Goal: Task Accomplishment & Management: Complete application form

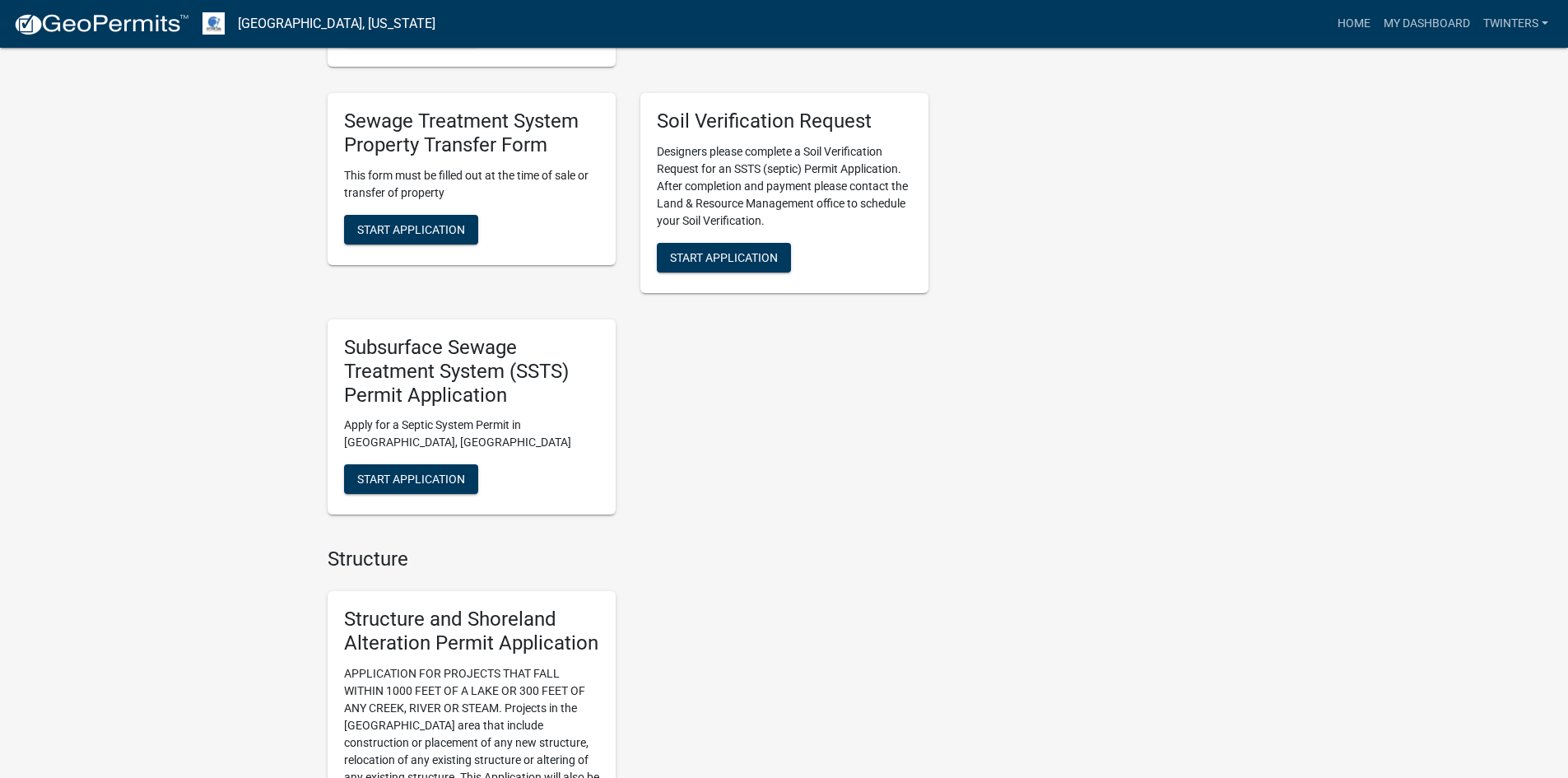
scroll to position [741, 0]
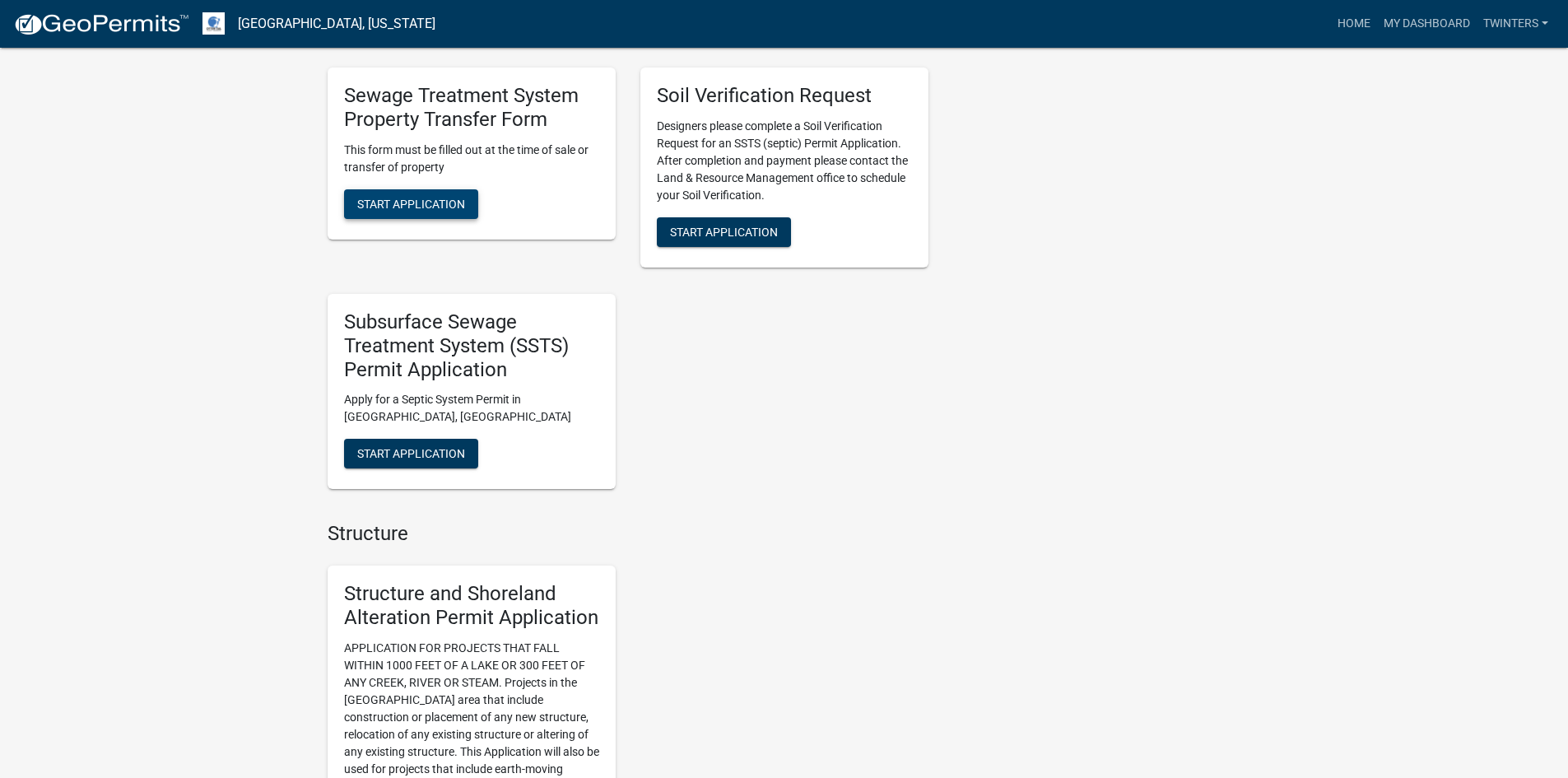
click at [402, 194] on button "Start Application" at bounding box center [411, 204] width 134 height 30
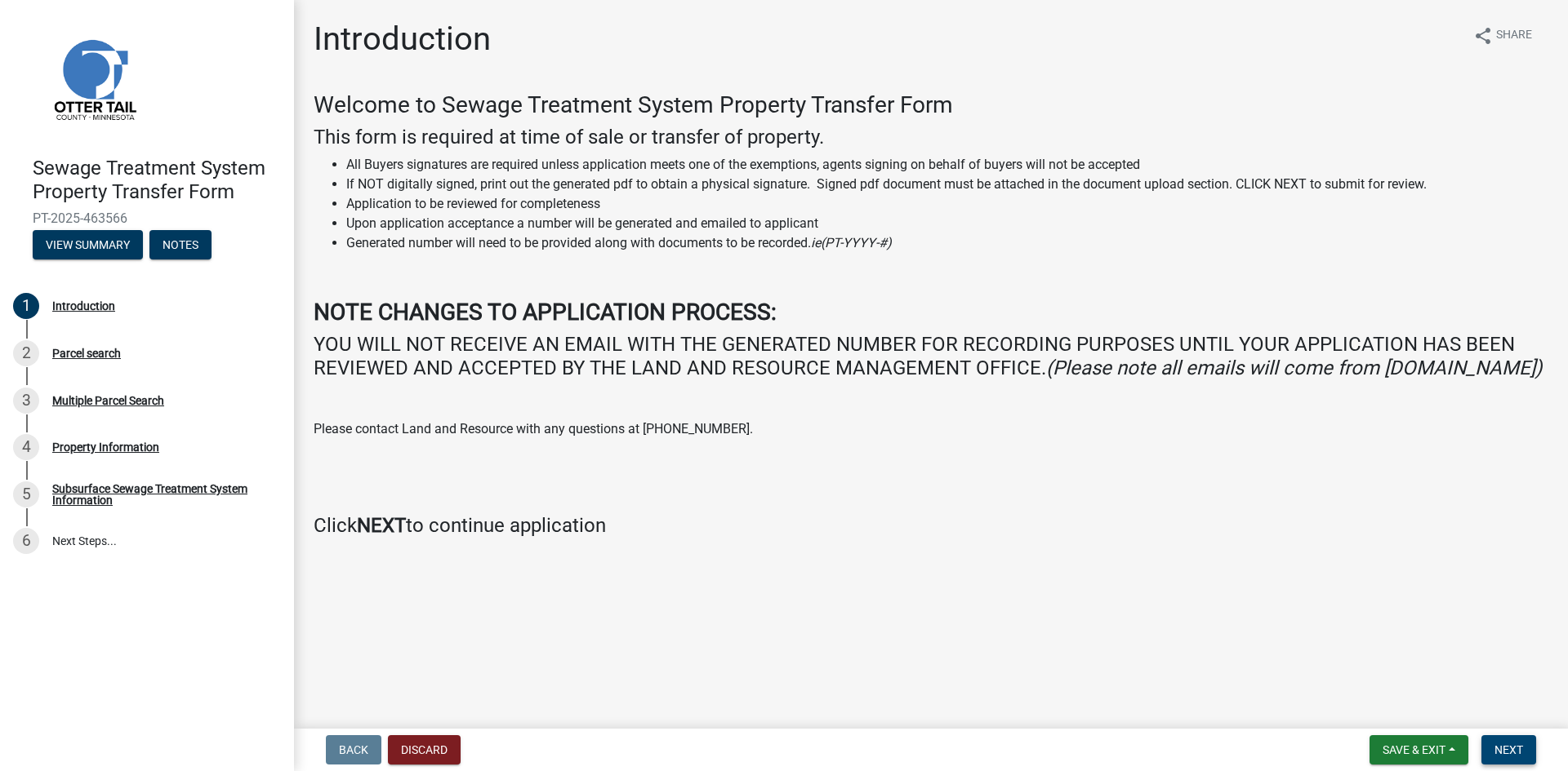
click at [1520, 750] on span "Next" at bounding box center [1509, 750] width 29 height 13
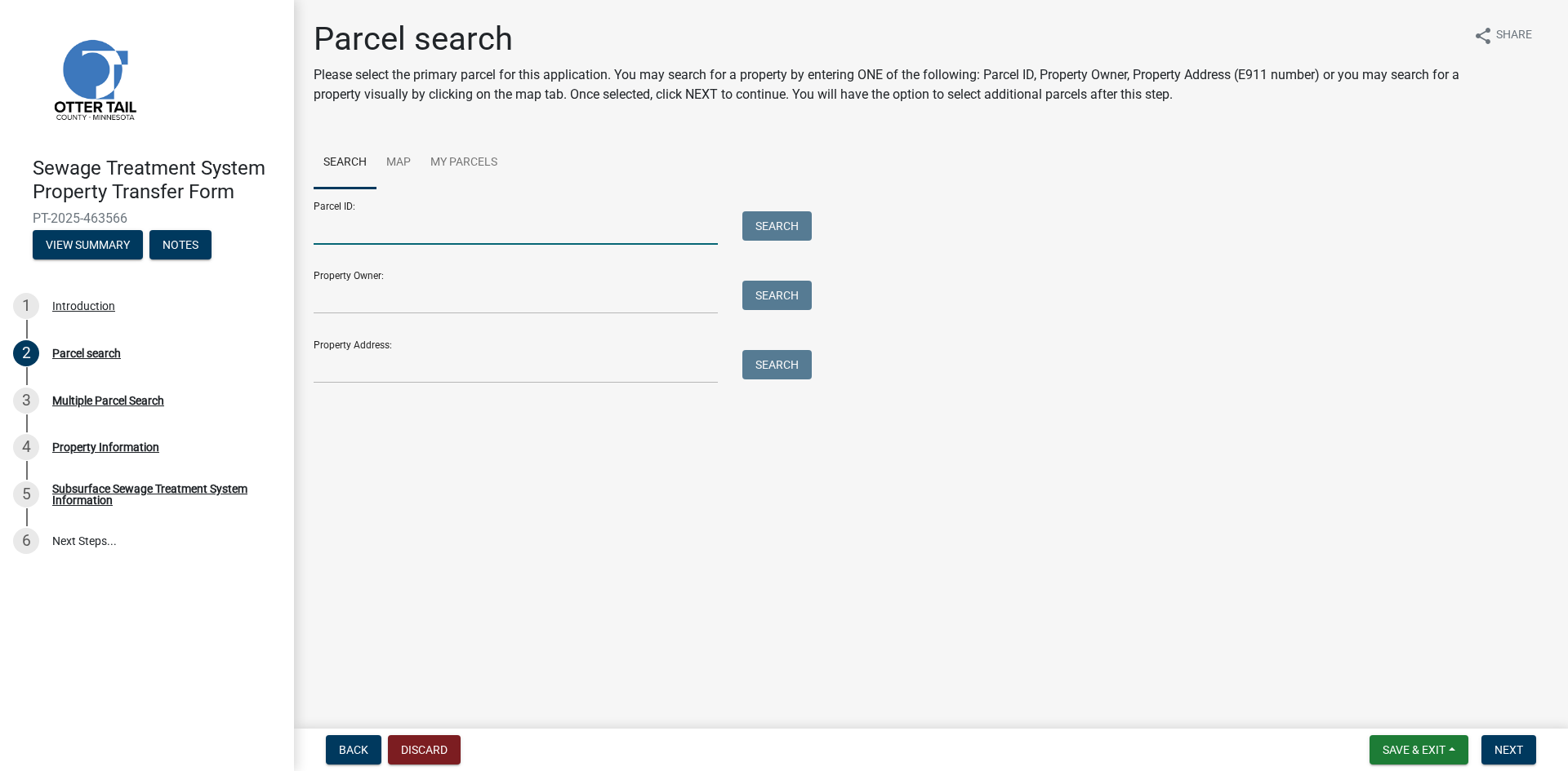
click at [492, 239] on input "Parcel ID:" at bounding box center [516, 228] width 404 height 33
type input "17000200265000"
click at [760, 235] on button "Search" at bounding box center [777, 226] width 70 height 30
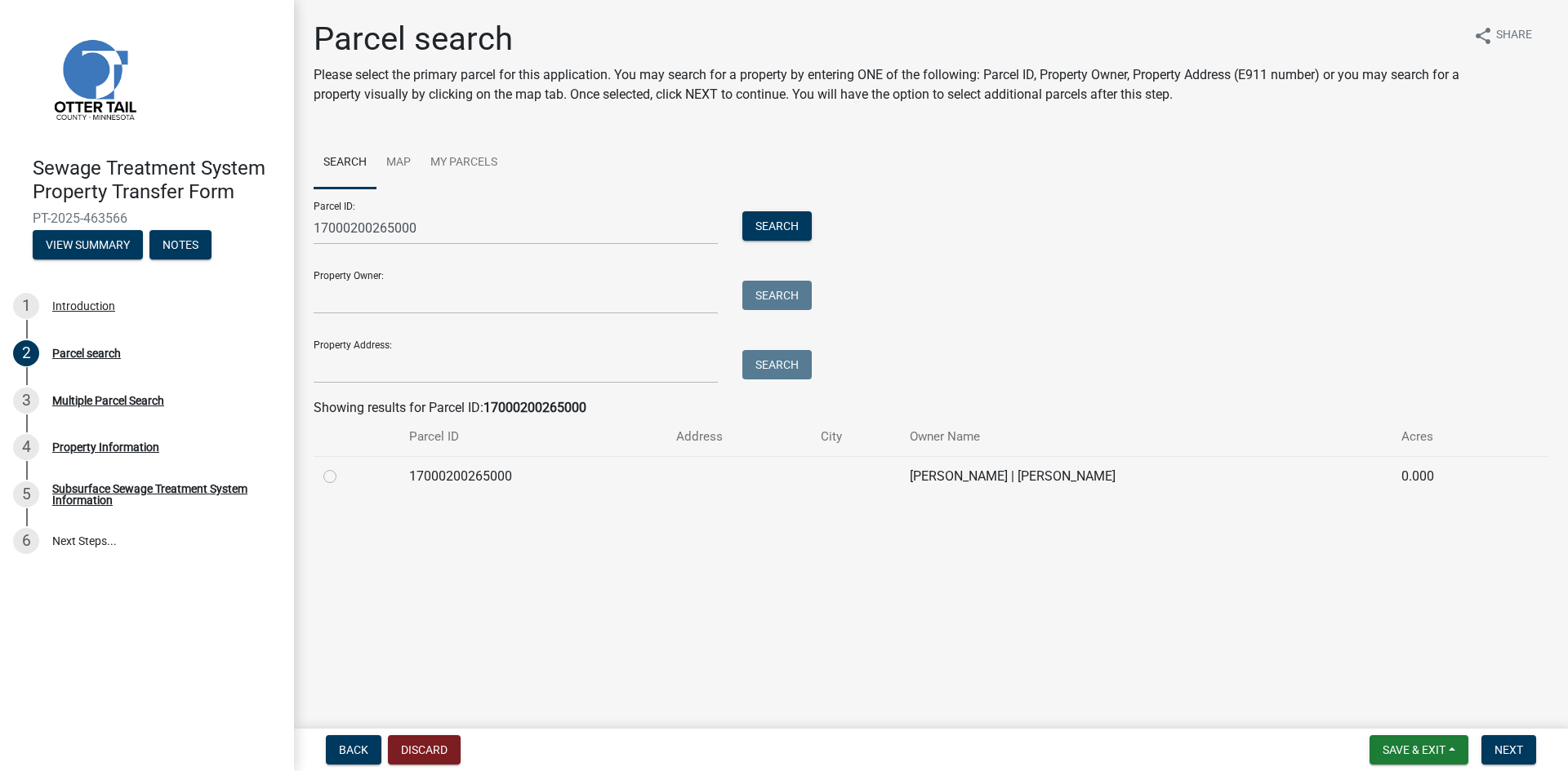
click at [343, 467] on label at bounding box center [343, 467] width 0 height 0
click at [343, 477] on input "radio" at bounding box center [348, 472] width 10 height 10
radio input "true"
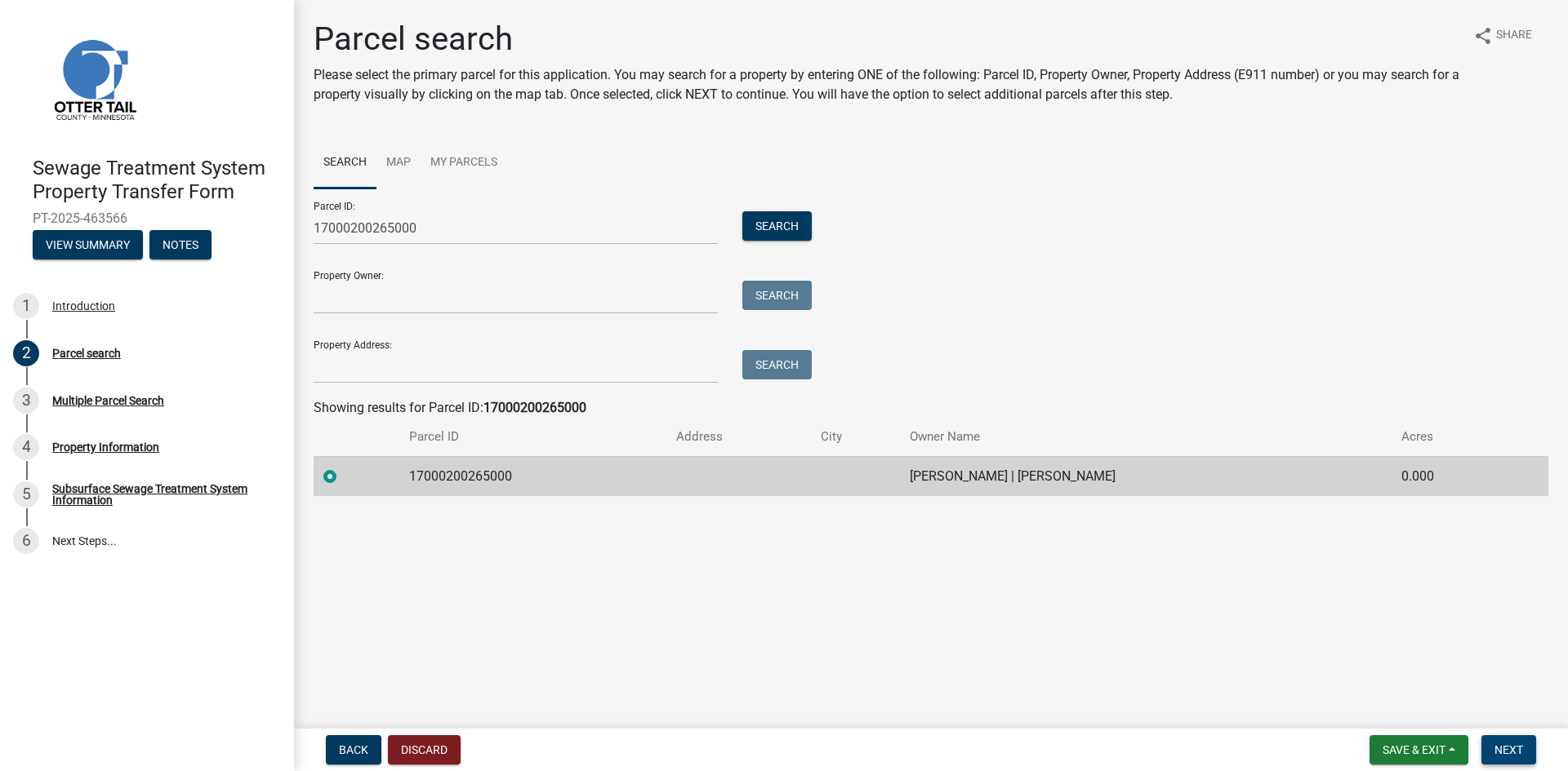
click at [1530, 748] on button "Next" at bounding box center [1509, 750] width 54 height 30
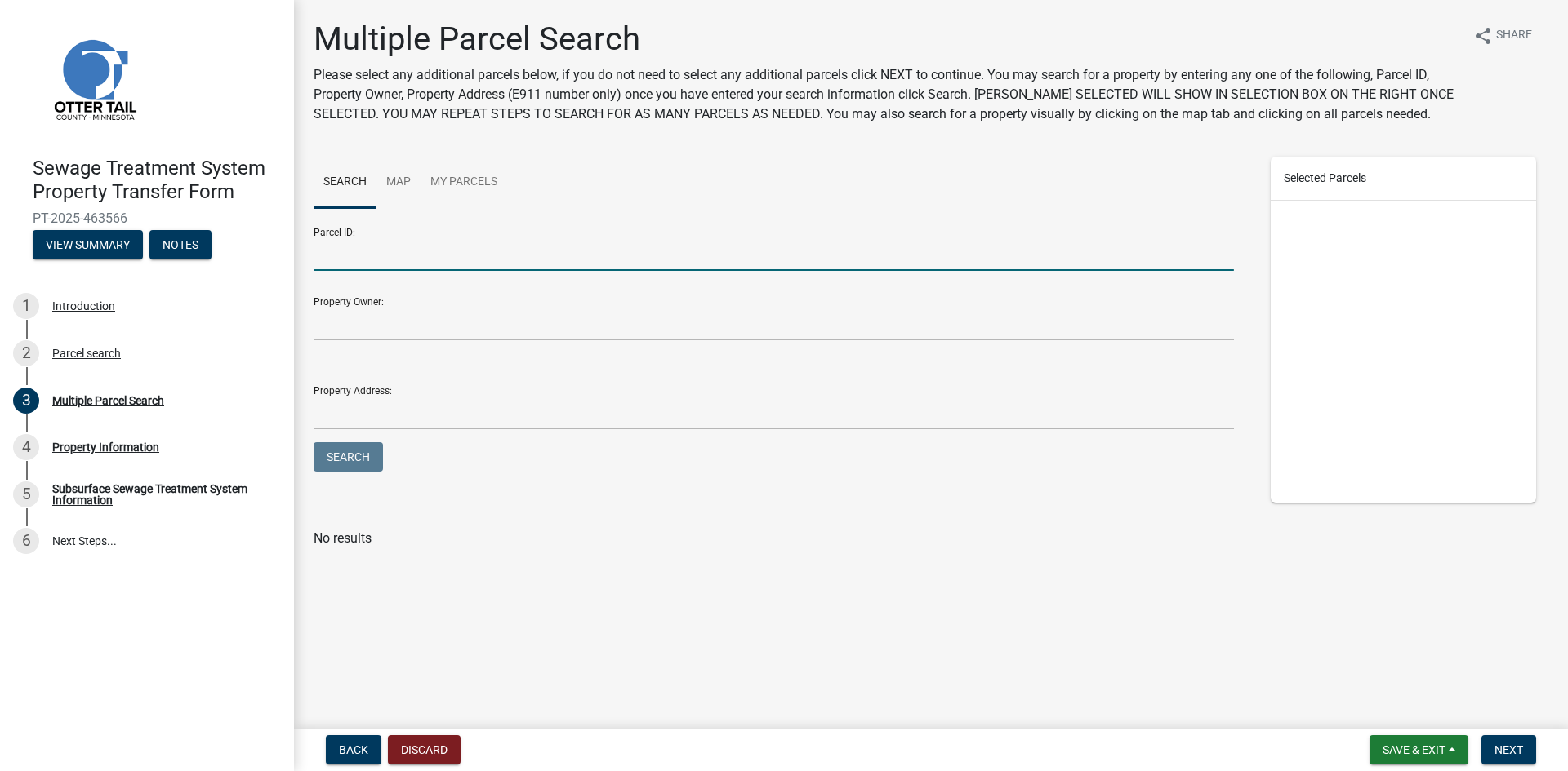
click at [342, 251] on input "Parcel ID:" at bounding box center [773, 254] width 920 height 33
type input "17000200265000"
click at [348, 462] on button "Search" at bounding box center [348, 457] width 70 height 30
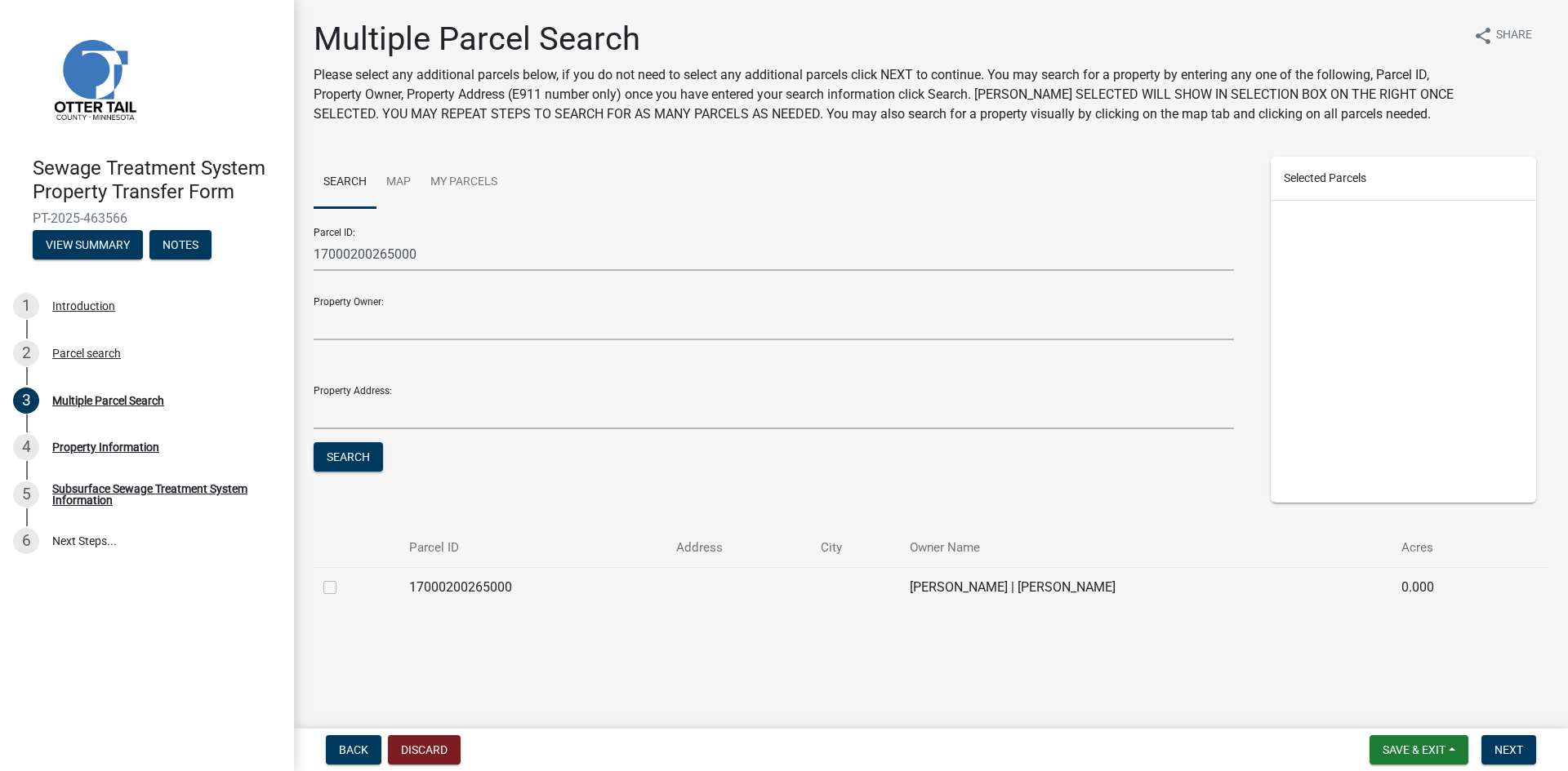
click at [343, 578] on label at bounding box center [343, 578] width 0 height 0
click at [343, 588] on input "checkbox" at bounding box center [348, 583] width 10 height 10
checkbox input "true"
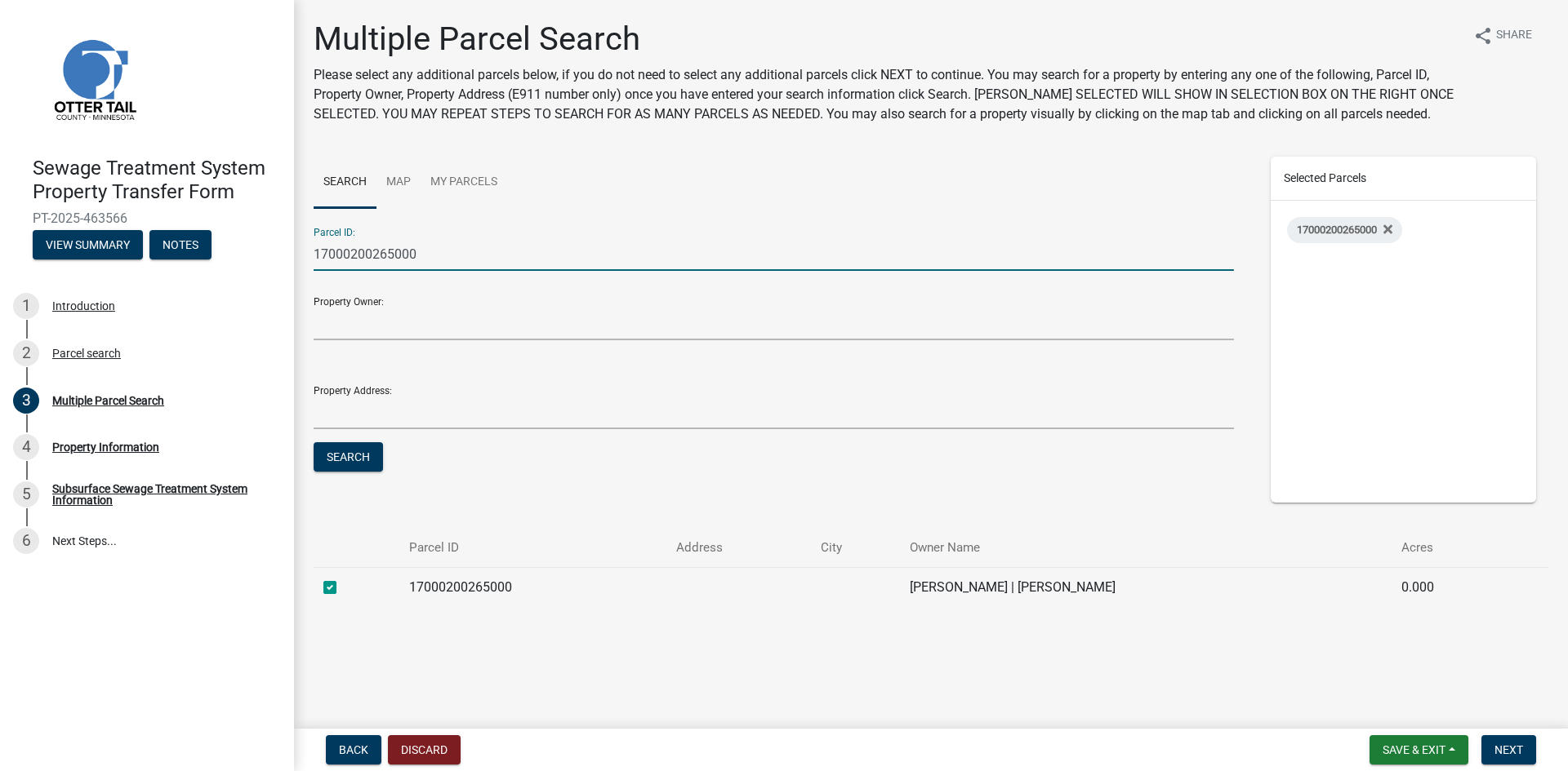
drag, startPoint x: 421, startPoint y: 254, endPoint x: 290, endPoint y: 250, distance: 131.1
click at [290, 250] on div "Sewage Treatment System Property Transfer Form PT-2025-463566 View Summary Note…" at bounding box center [784, 386] width 1568 height 771
type input "17000200263000"
click at [345, 447] on button "Search" at bounding box center [348, 457] width 70 height 30
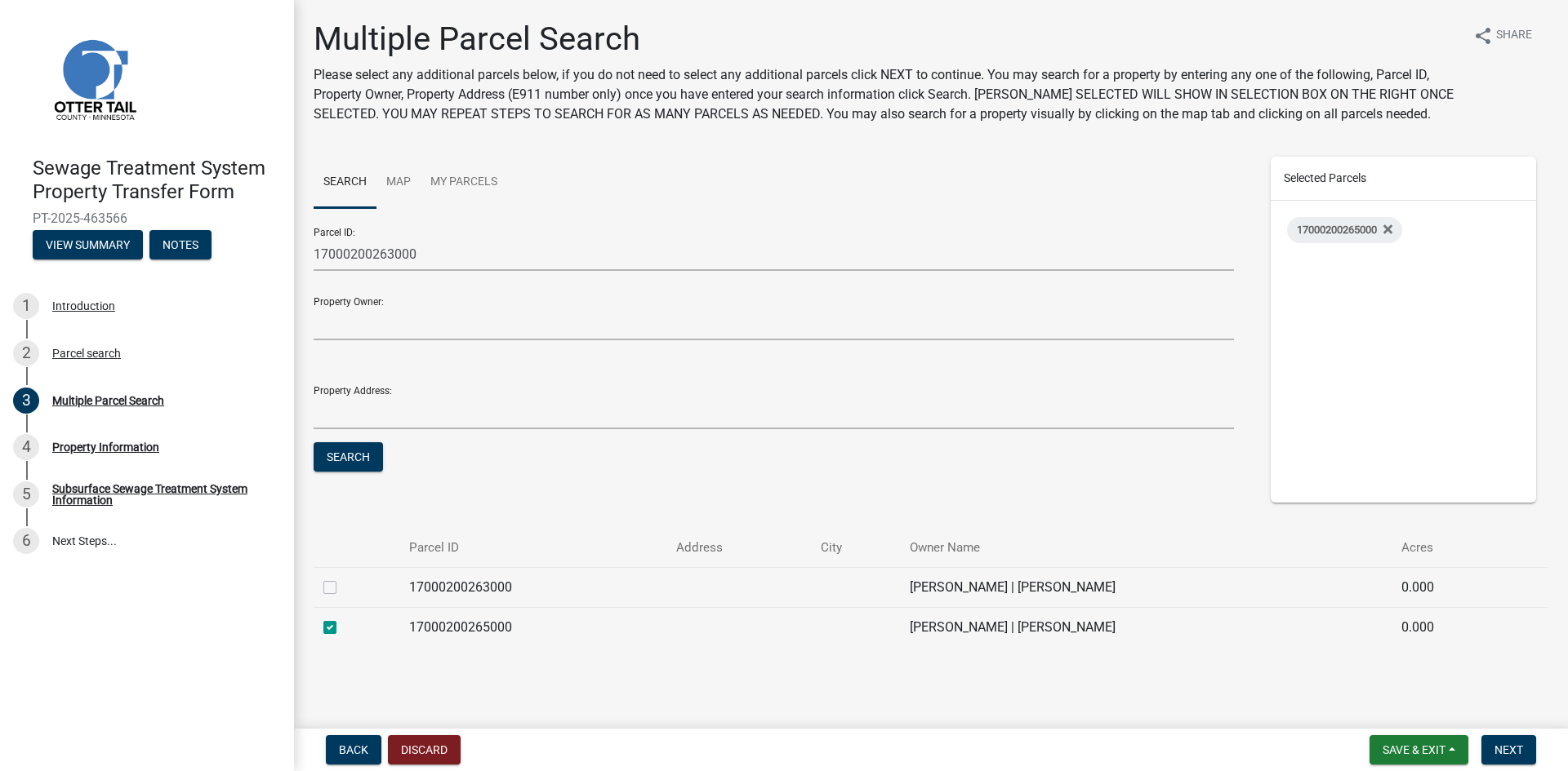
click at [343, 578] on label at bounding box center [343, 578] width 0 height 0
click at [343, 588] on input "checkbox" at bounding box center [348, 583] width 10 height 10
checkbox input "true"
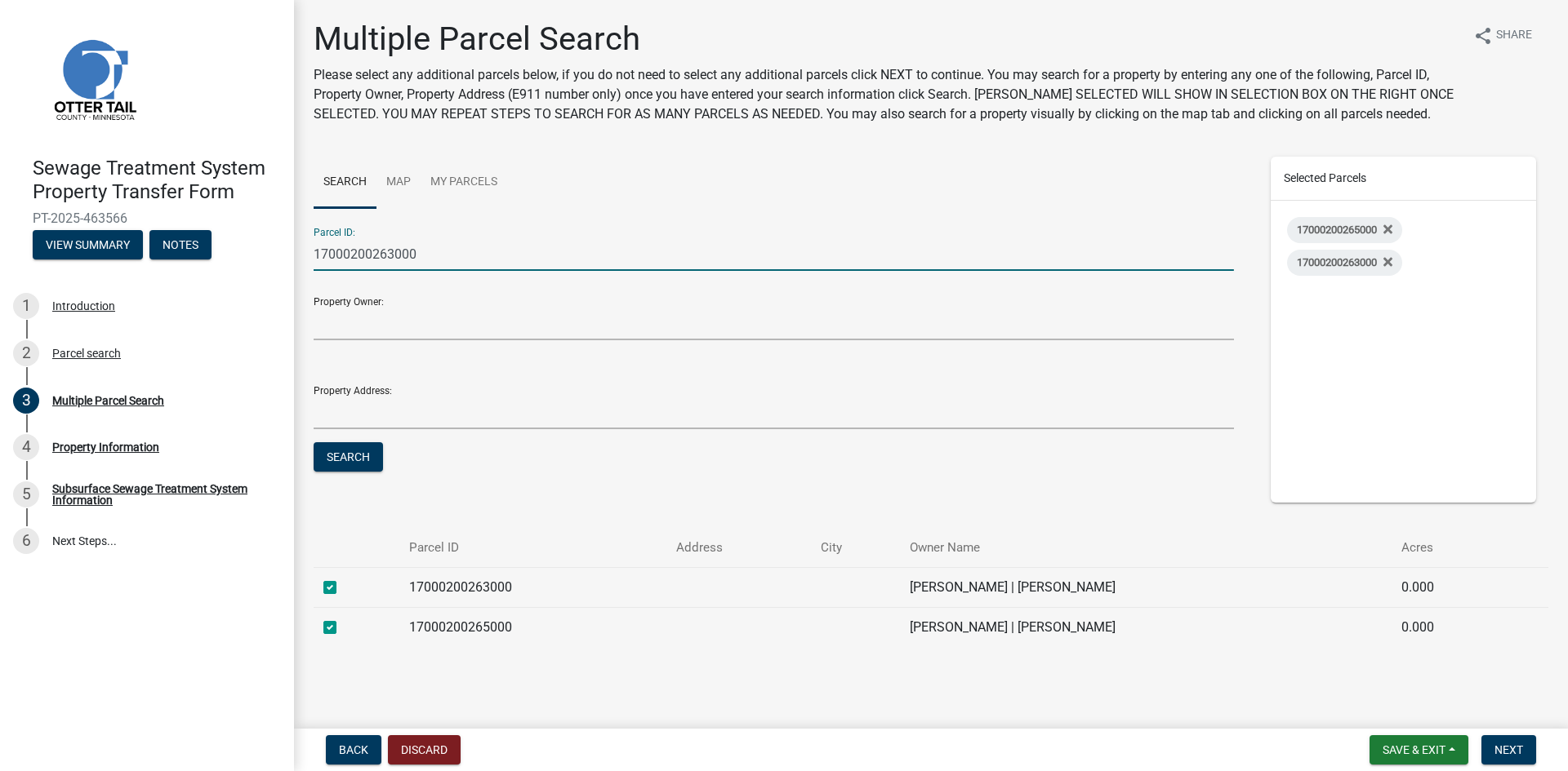
drag, startPoint x: 431, startPoint y: 255, endPoint x: 290, endPoint y: 256, distance: 141.0
click at [290, 256] on div "Sewage Treatment System Property Transfer Form PT-2025-463566 View Summary Note…" at bounding box center [784, 386] width 1568 height 771
type input "17000200264000"
click at [358, 453] on button "Search" at bounding box center [348, 457] width 70 height 30
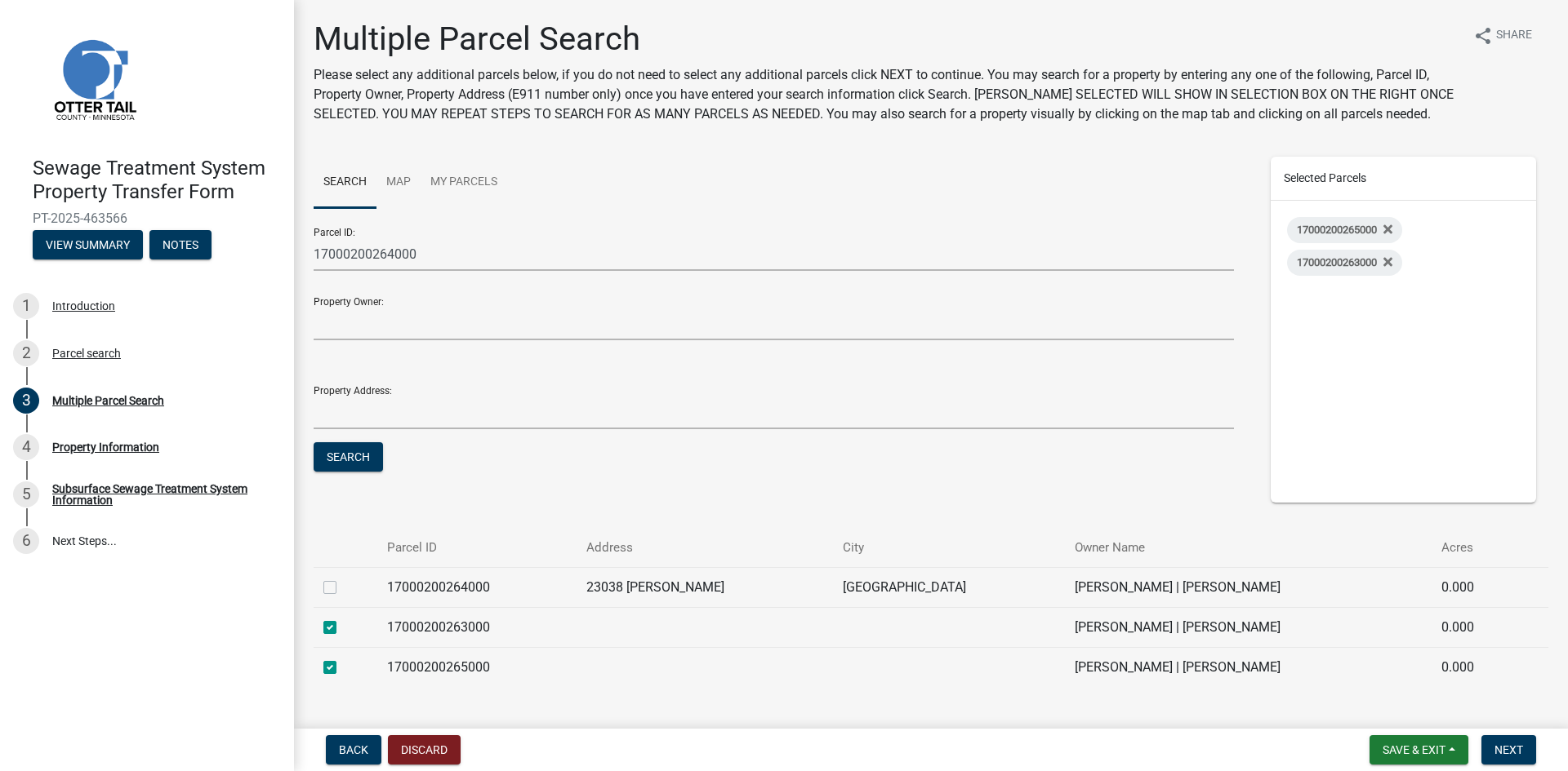
click at [343, 578] on label at bounding box center [343, 578] width 0 height 0
click at [343, 588] on input "checkbox" at bounding box center [348, 583] width 10 height 10
checkbox input "true"
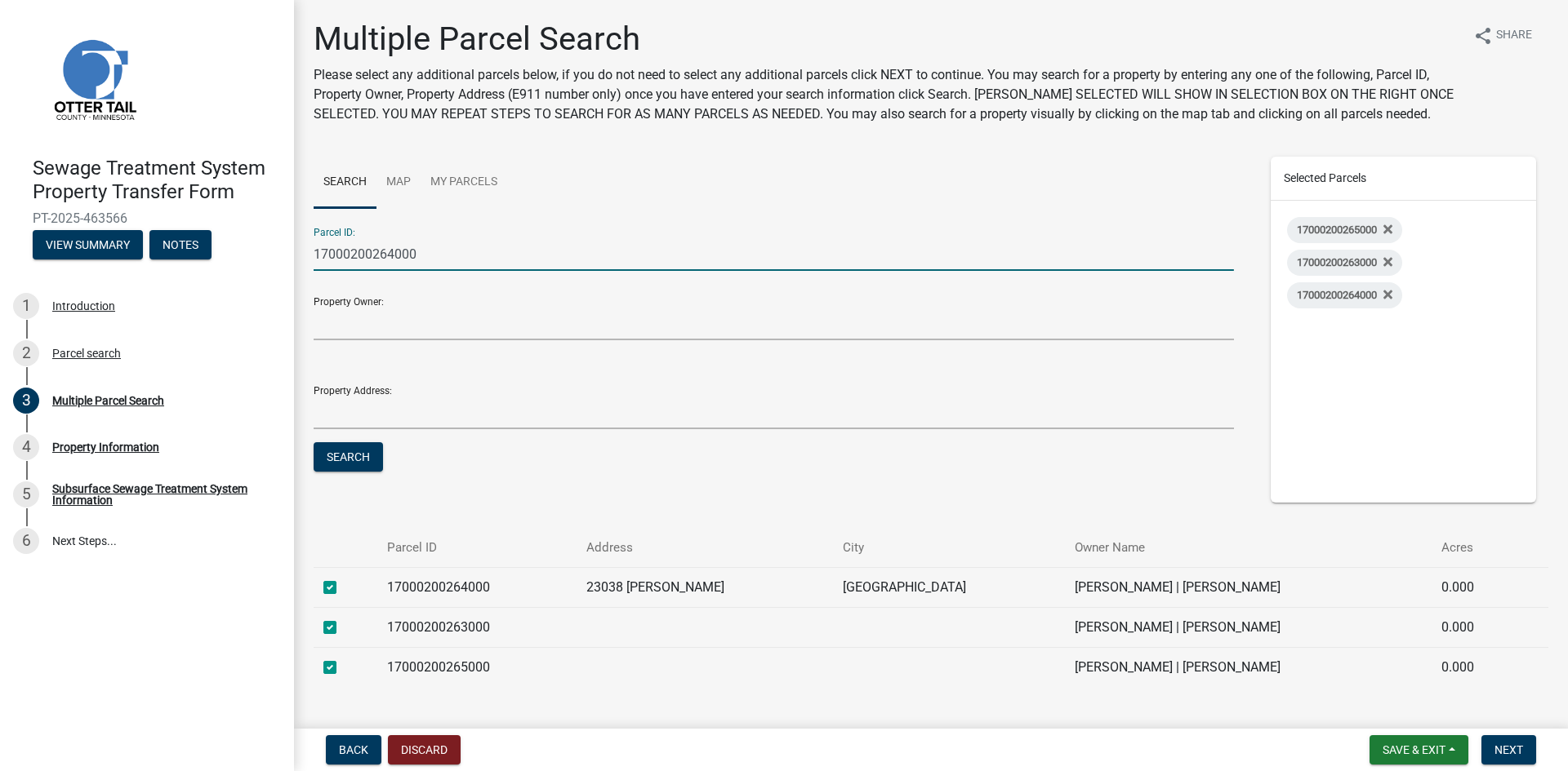
drag, startPoint x: 427, startPoint y: 252, endPoint x: 284, endPoint y: 253, distance: 143.0
click at [284, 253] on div "Sewage Treatment System Property Transfer Form PT-2025-463566 View Summary Note…" at bounding box center [784, 386] width 1568 height 771
type input "17000991750001"
click at [348, 454] on button "Search" at bounding box center [348, 457] width 70 height 30
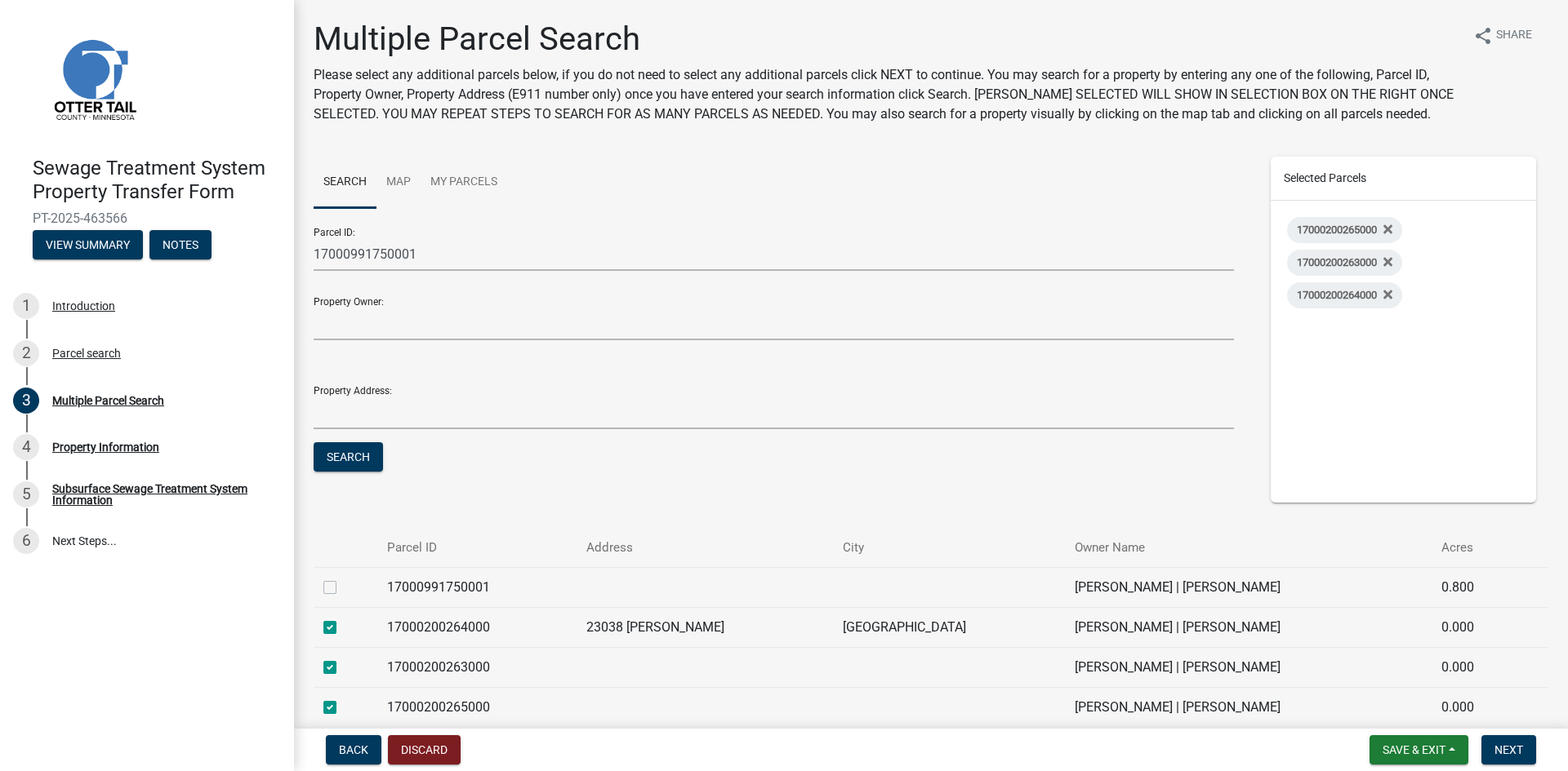
click at [343, 578] on label at bounding box center [343, 578] width 0 height 0
click at [343, 588] on input "checkbox" at bounding box center [348, 583] width 10 height 10
checkbox input "true"
click at [1500, 752] on span "Next" at bounding box center [1509, 750] width 29 height 13
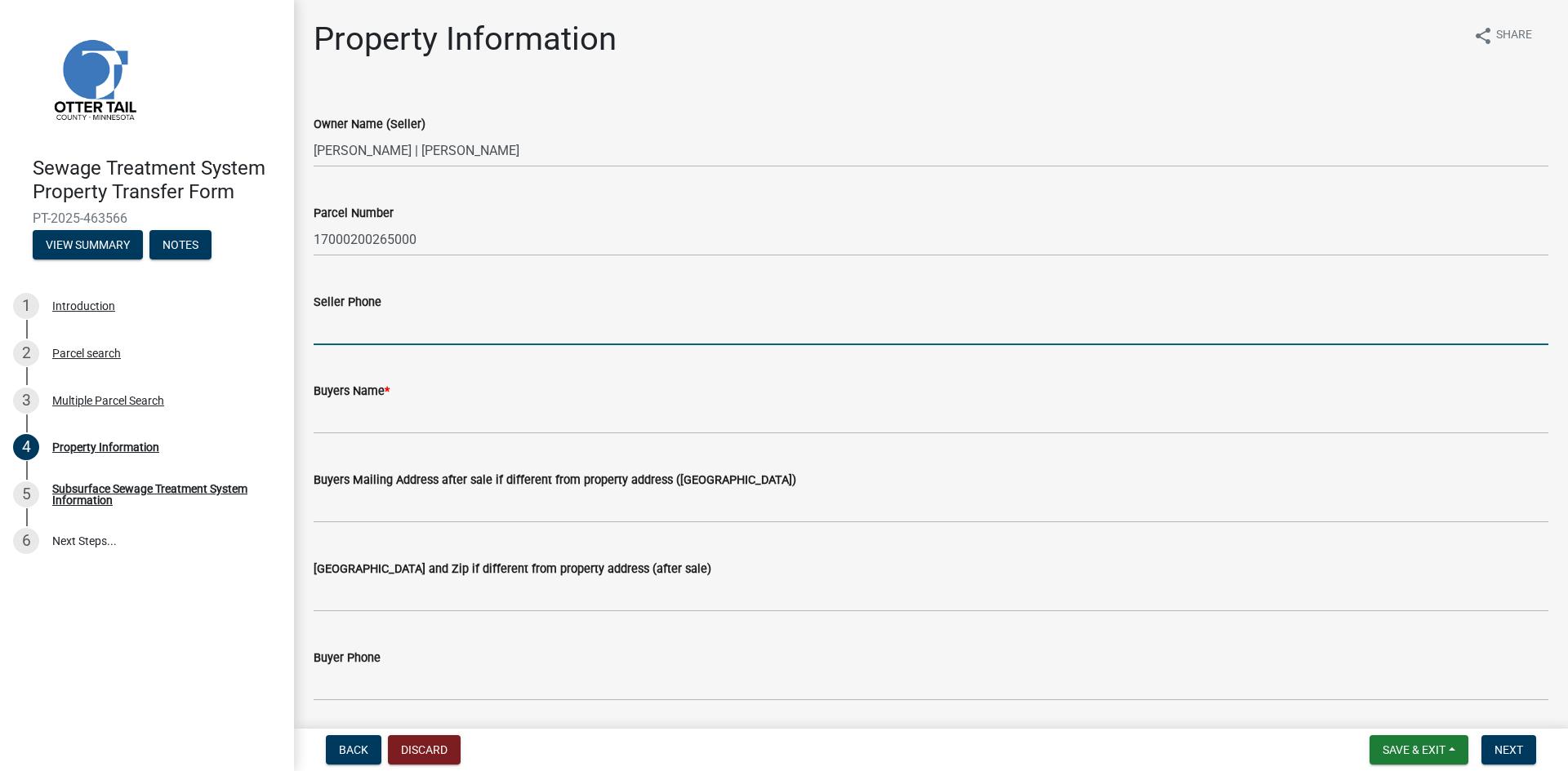
click at [573, 332] on input "Seller Phone" at bounding box center [931, 328] width 1235 height 33
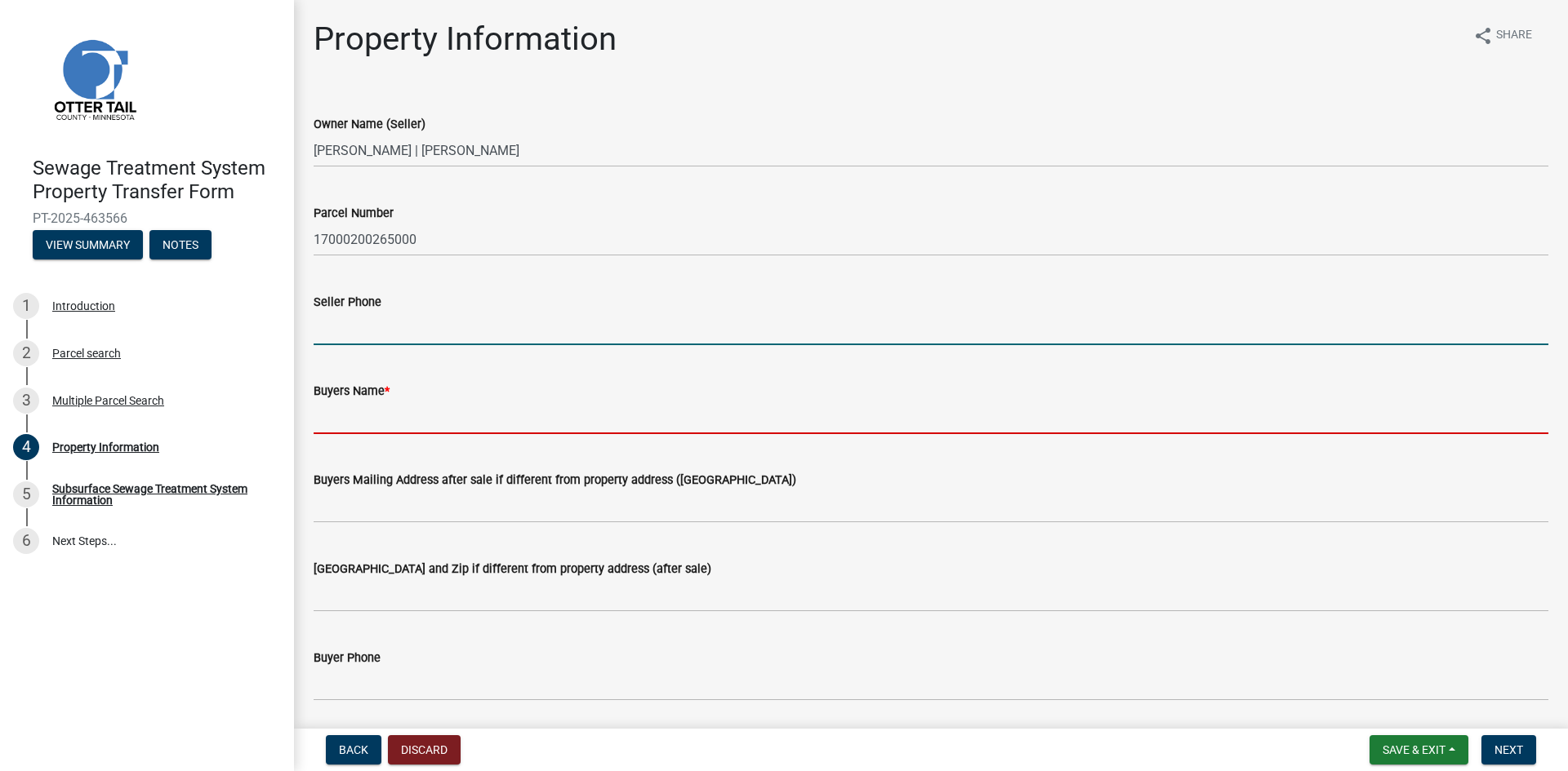
click at [609, 409] on input "Buyers Name *" at bounding box center [931, 417] width 1235 height 33
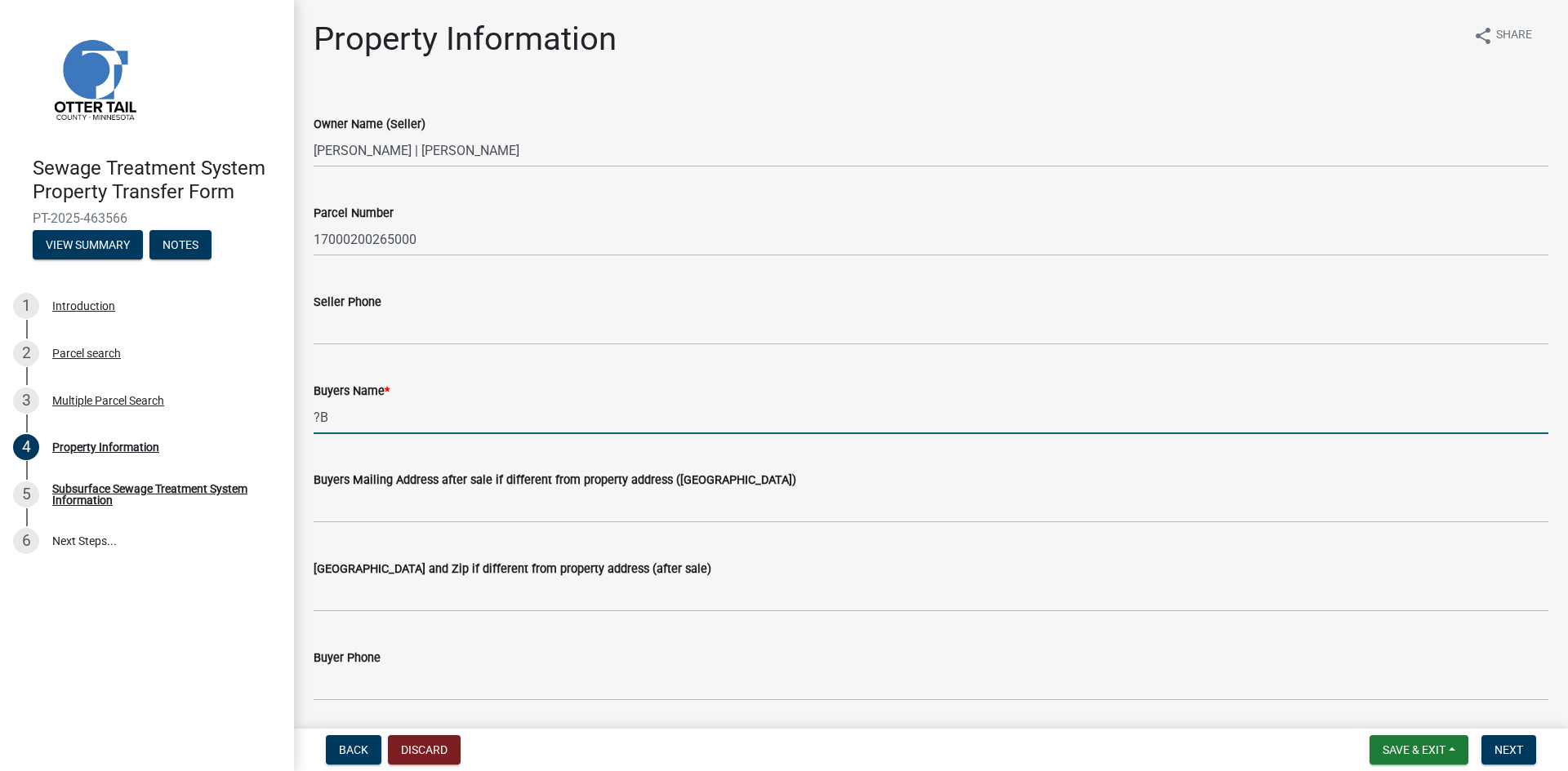
type input "?"
type input "[PERSON_NAME] Family Trust dated [DATE]"
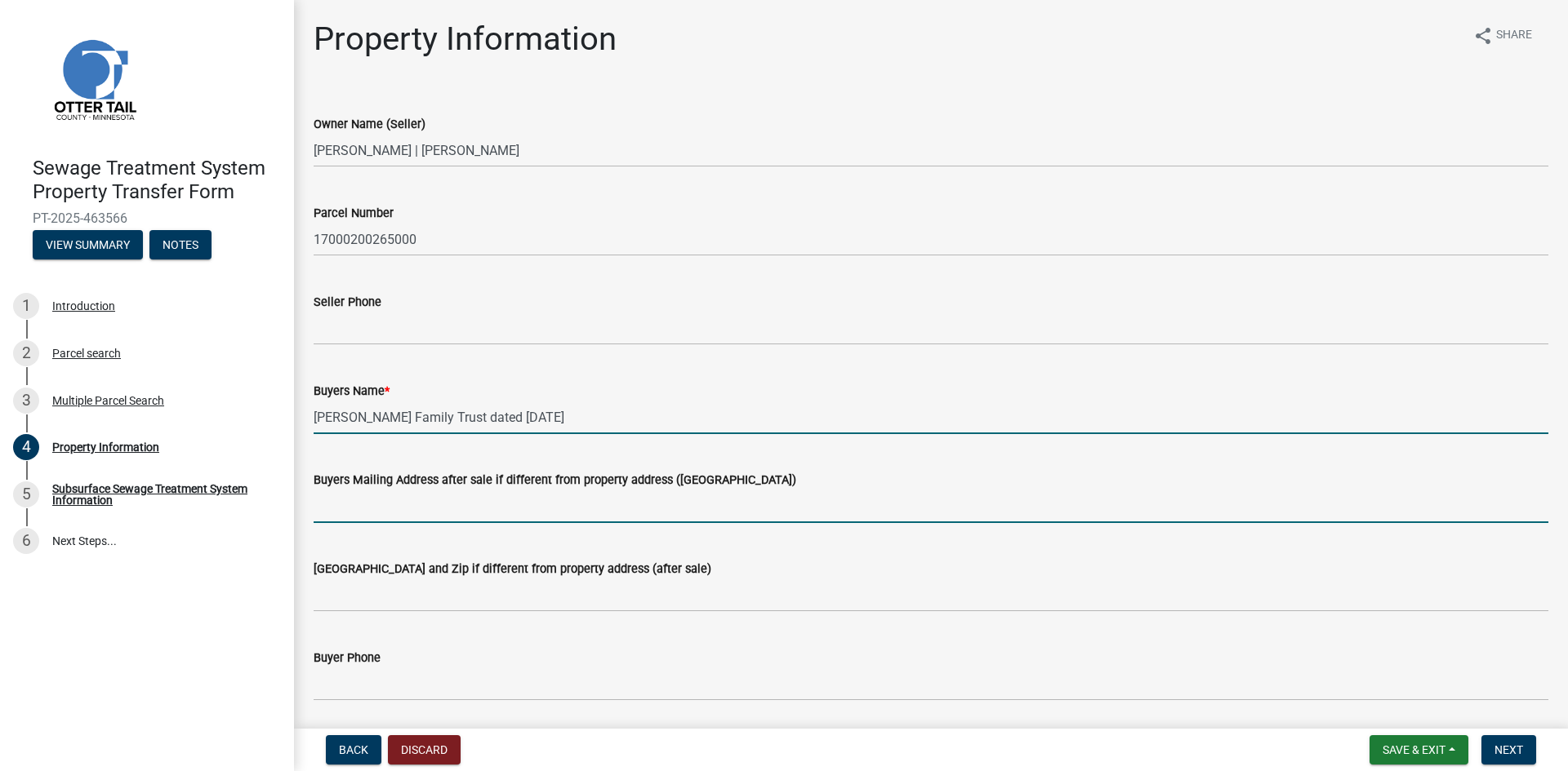
click at [381, 517] on input "Buyers Mailing Address after sale if different from property address ([GEOGRAPH…" at bounding box center [931, 506] width 1235 height 33
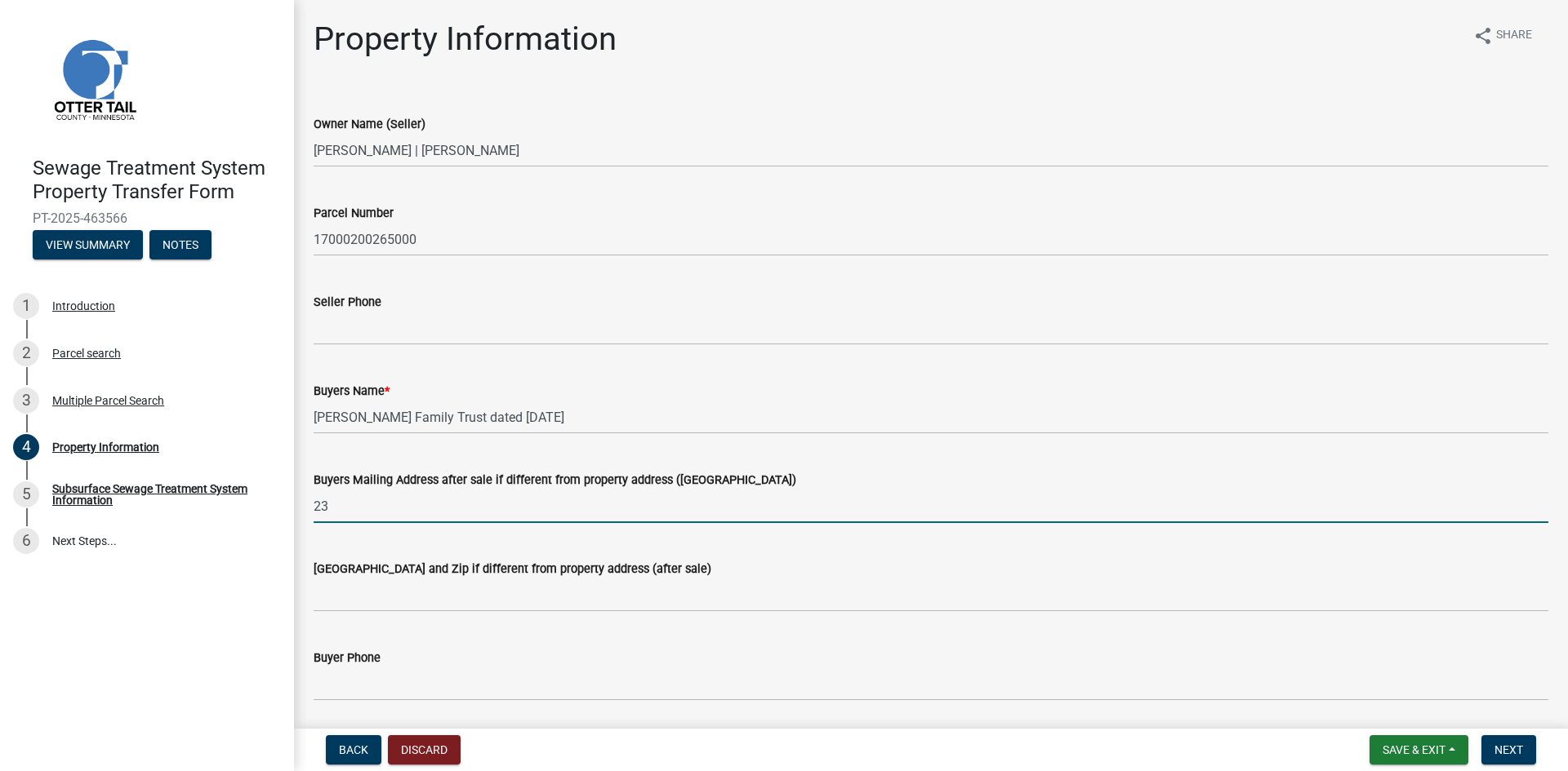
type input "2"
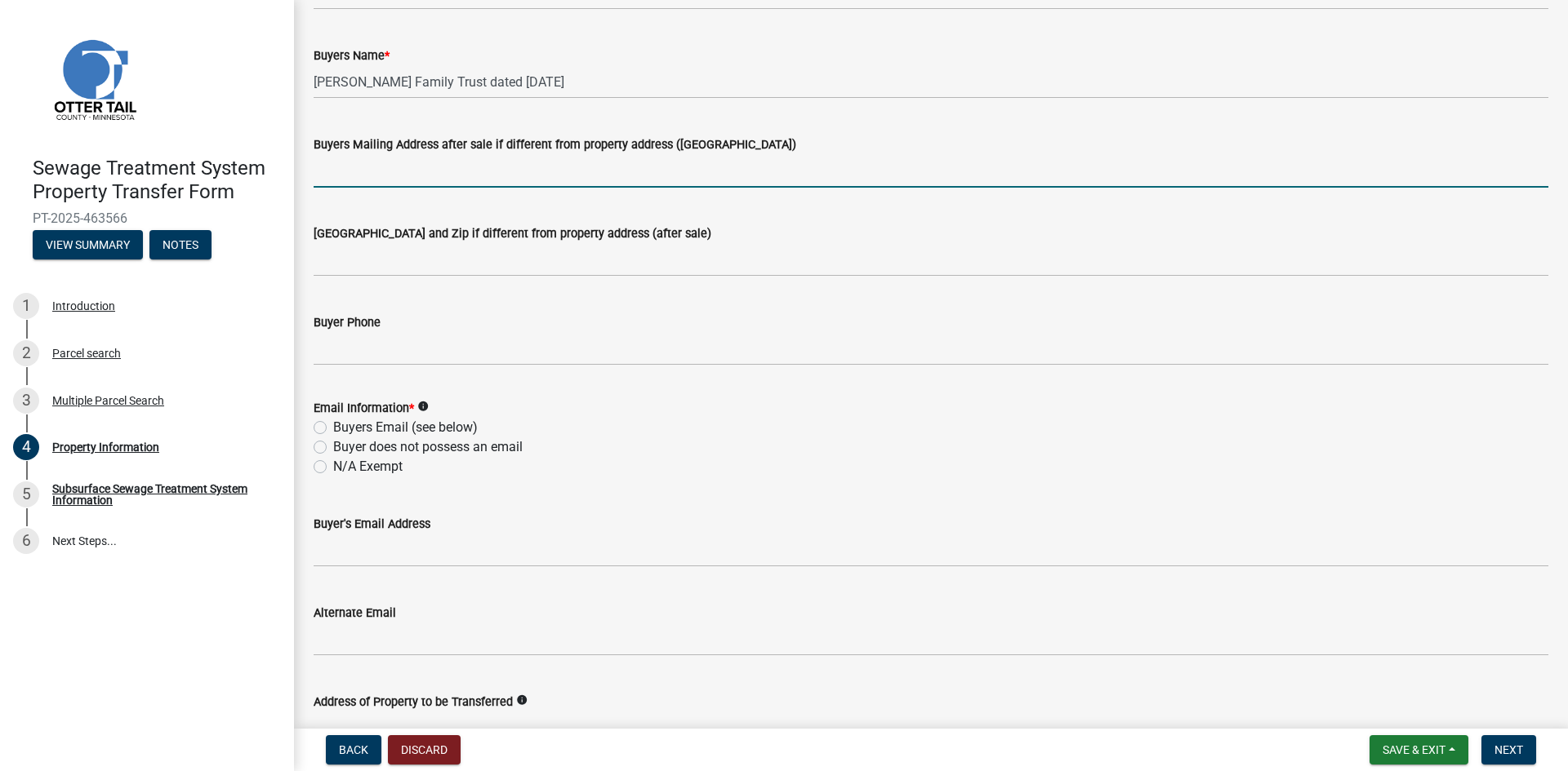
scroll to position [408, 0]
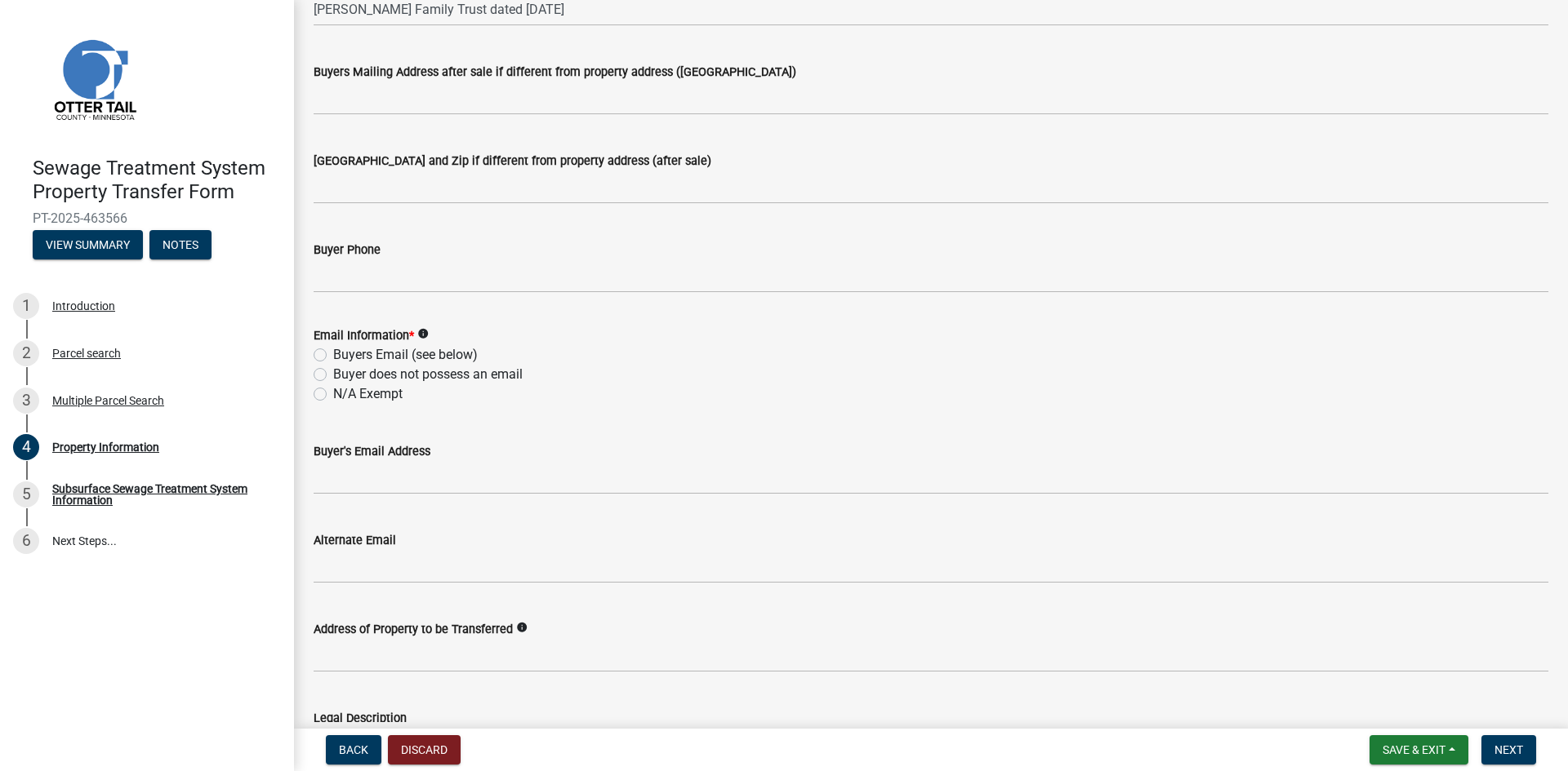
click at [333, 391] on label "N/A Exempt" at bounding box center [368, 394] width 70 height 20
click at [333, 391] on input "N/A Exempt" at bounding box center [338, 390] width 10 height 10
radio input "true"
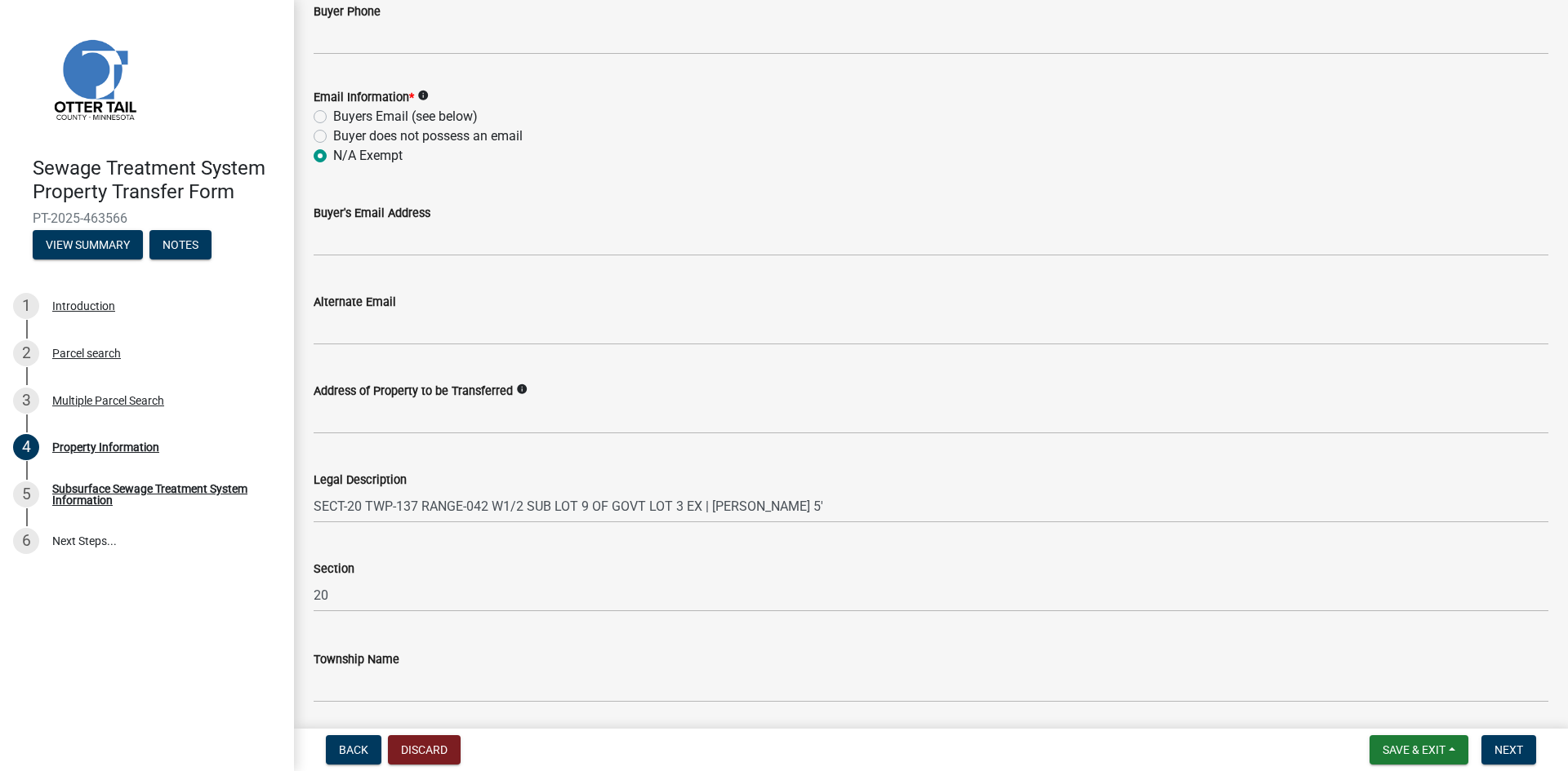
scroll to position [704, 0]
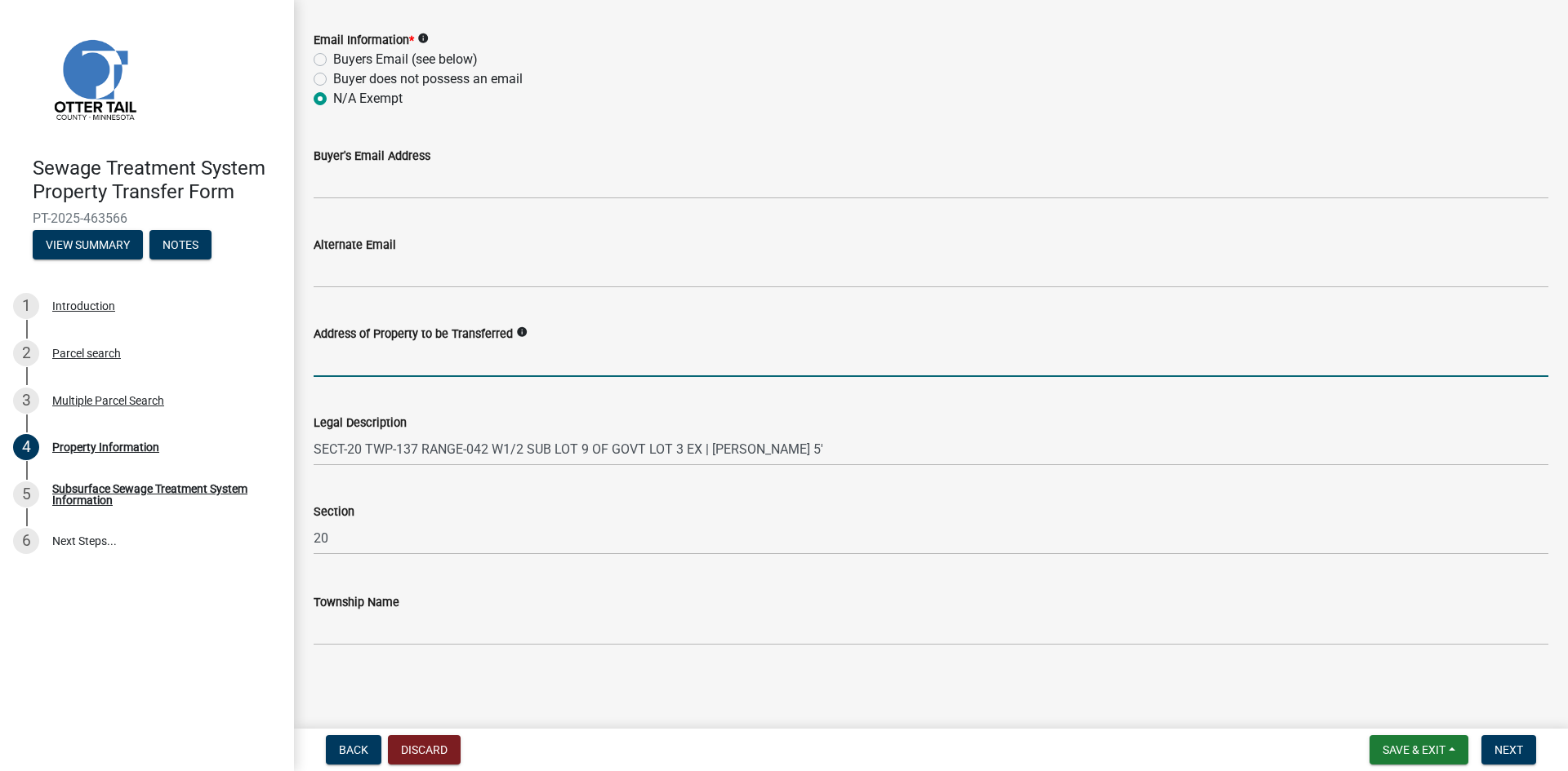
click at [411, 368] on input "Address of Property to be Transferred" at bounding box center [931, 360] width 1235 height 33
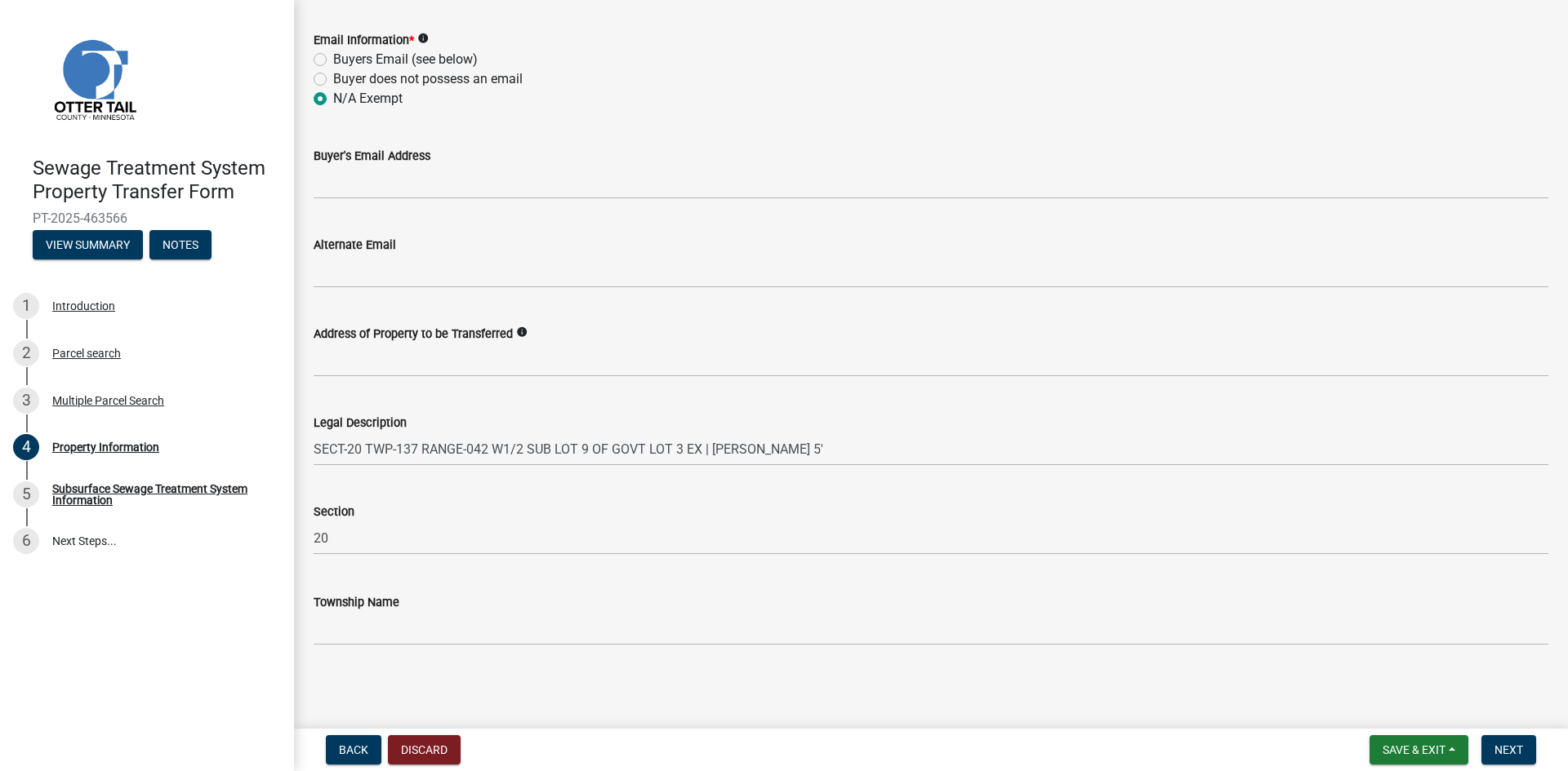
click at [819, 472] on wm-data-entity-input "Legal Description SECT-20 TWP-137 RANGE-042 W1/2 SUB LOT 9 OF GOVT LOT 3 EX | […" at bounding box center [931, 435] width 1235 height 89
click at [1509, 753] on span "Next" at bounding box center [1509, 750] width 29 height 13
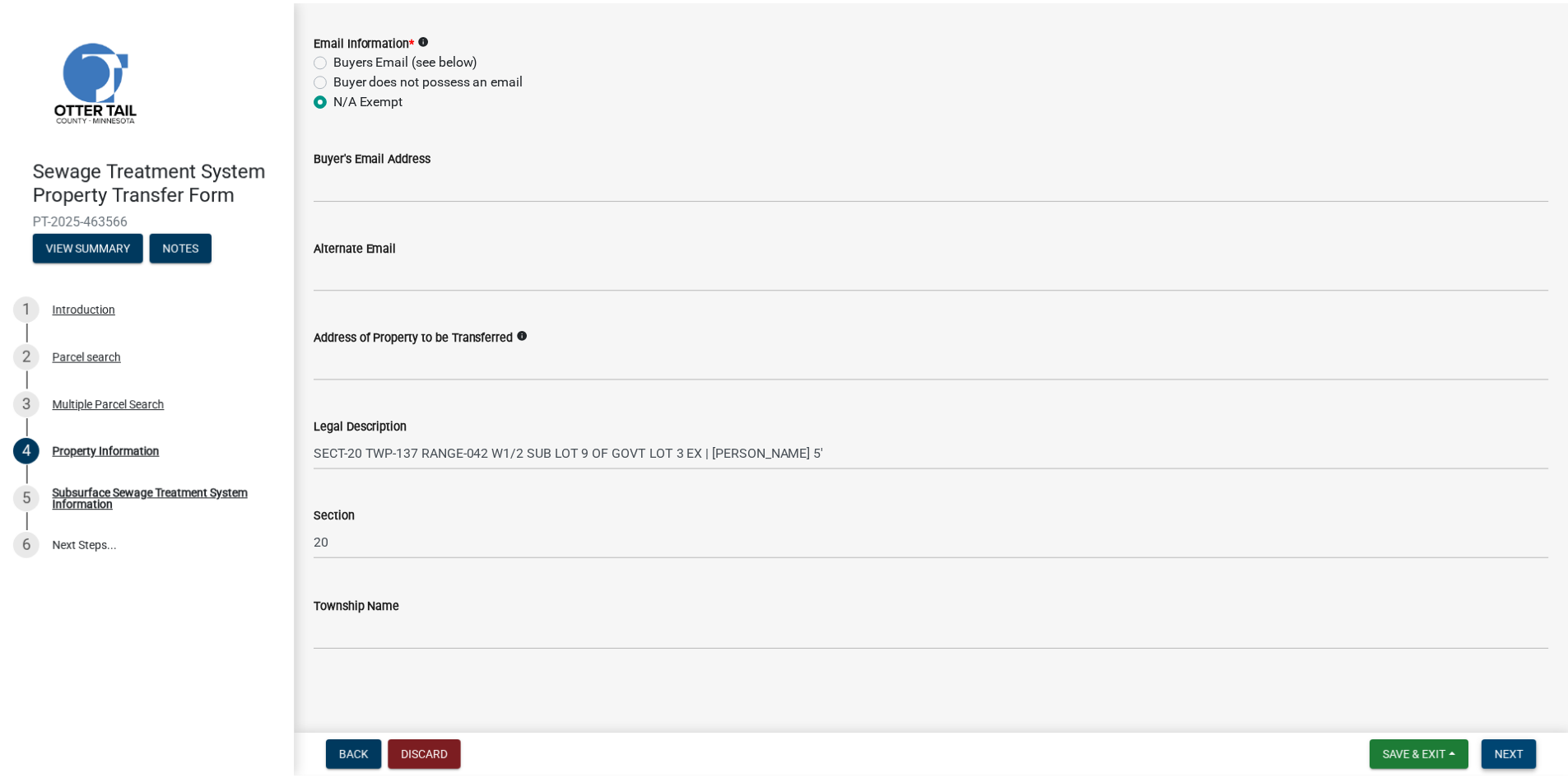
scroll to position [0, 0]
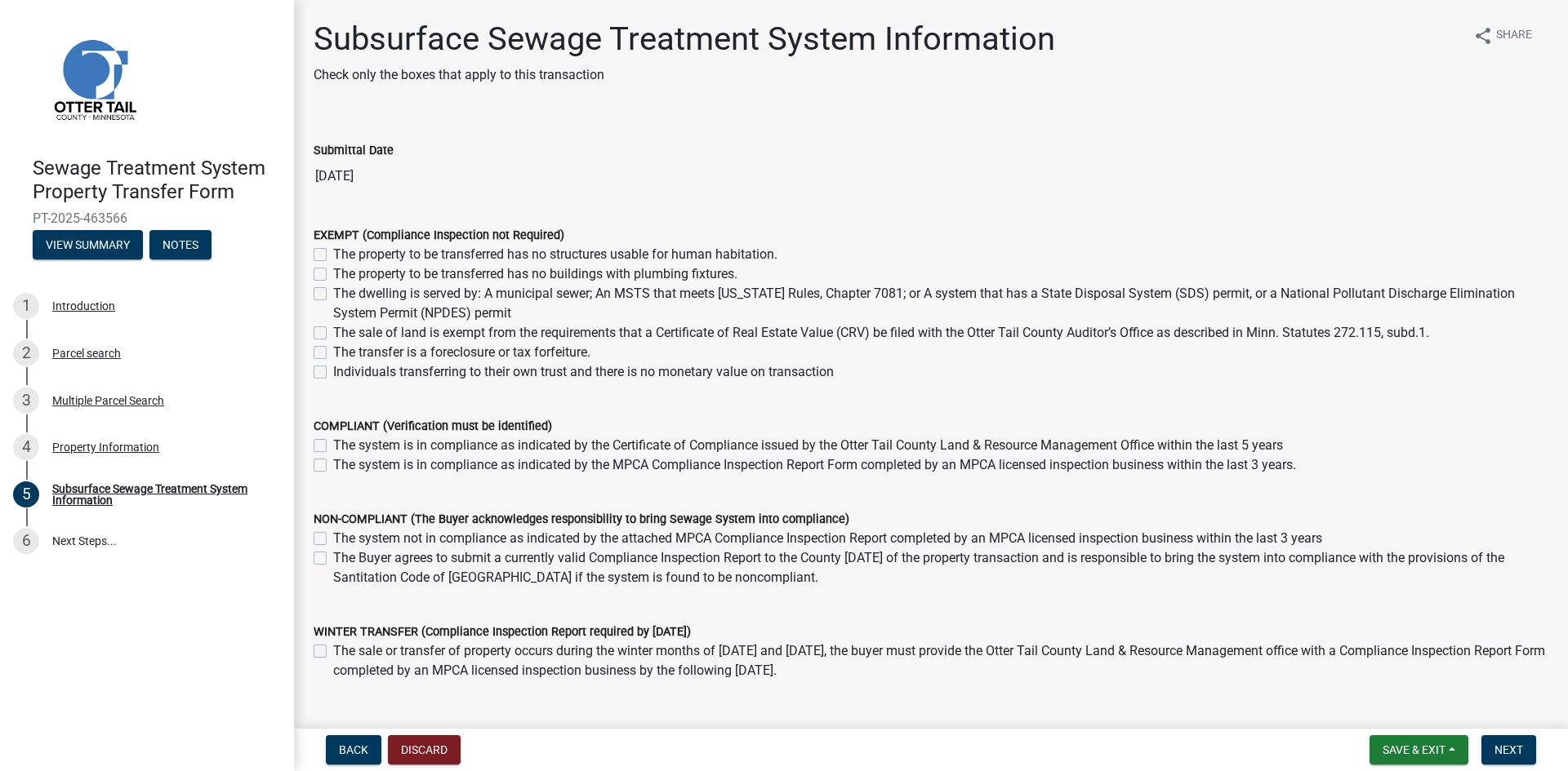
click at [333, 334] on label "The sale of land is exempt from the requirements that a Certificate of Real Est…" at bounding box center [881, 333] width 1096 height 20
click at [333, 334] on input "The sale of land is exempt from the requirements that a Certificate of Real Est…" at bounding box center [338, 329] width 10 height 10
checkbox input "true"
checkbox input "false"
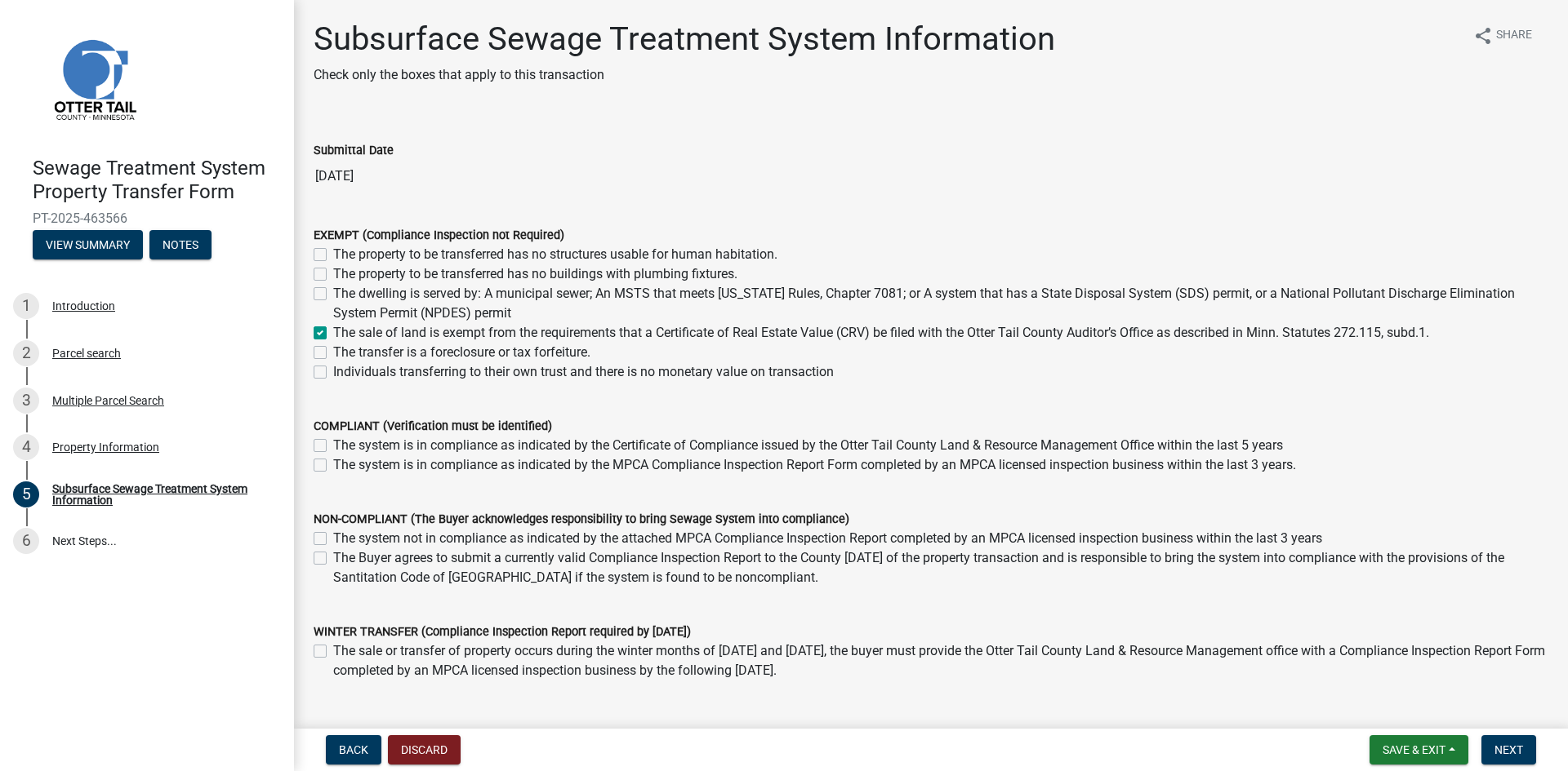
checkbox input "false"
checkbox input "true"
checkbox input "false"
click at [1509, 751] on span "Next" at bounding box center [1509, 750] width 29 height 13
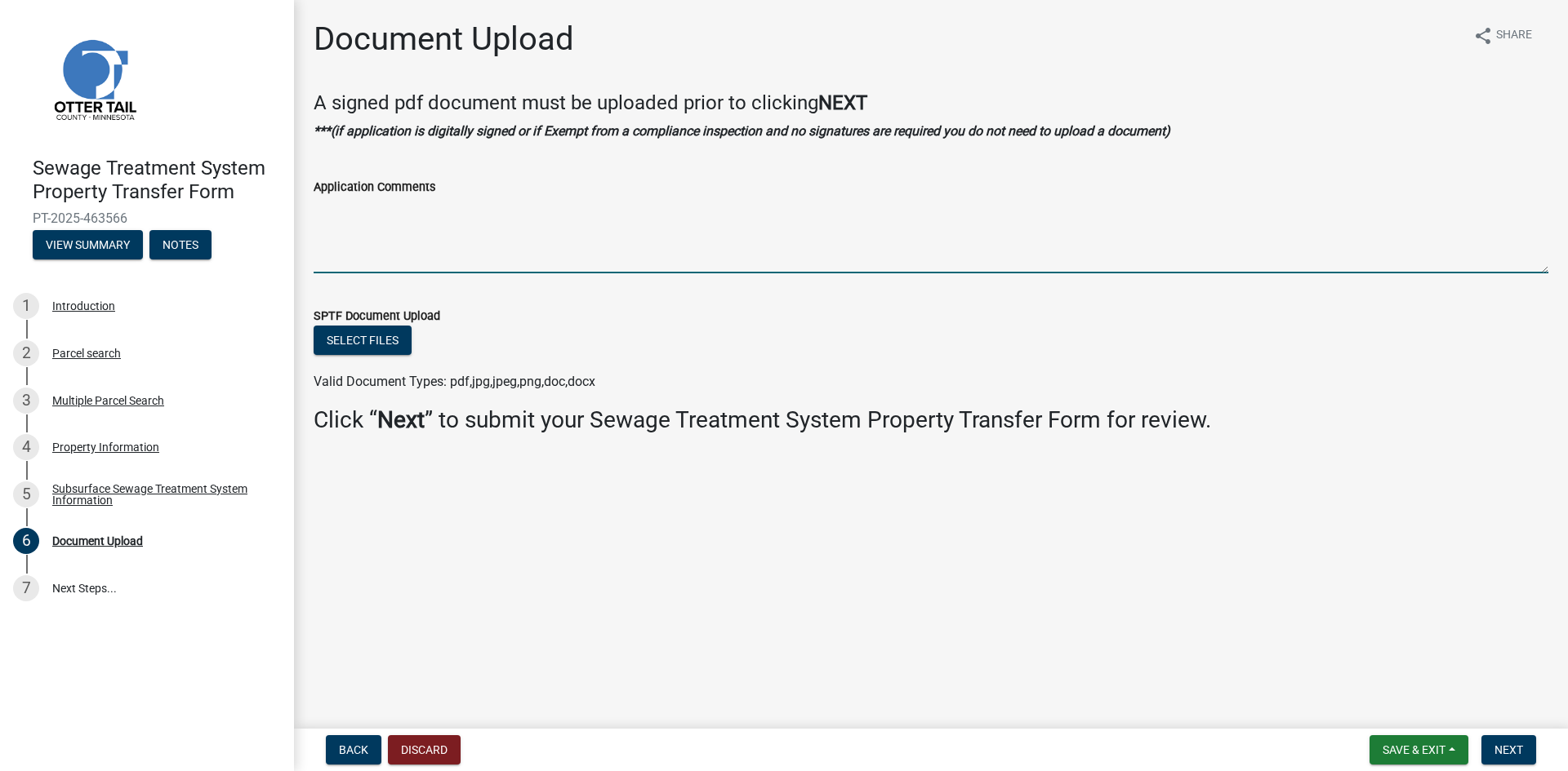
click at [355, 256] on textarea "Application Comments" at bounding box center [931, 235] width 1235 height 76
type textarea "The property is being transferred to their trust"
click at [1514, 749] on span "Next" at bounding box center [1509, 750] width 29 height 13
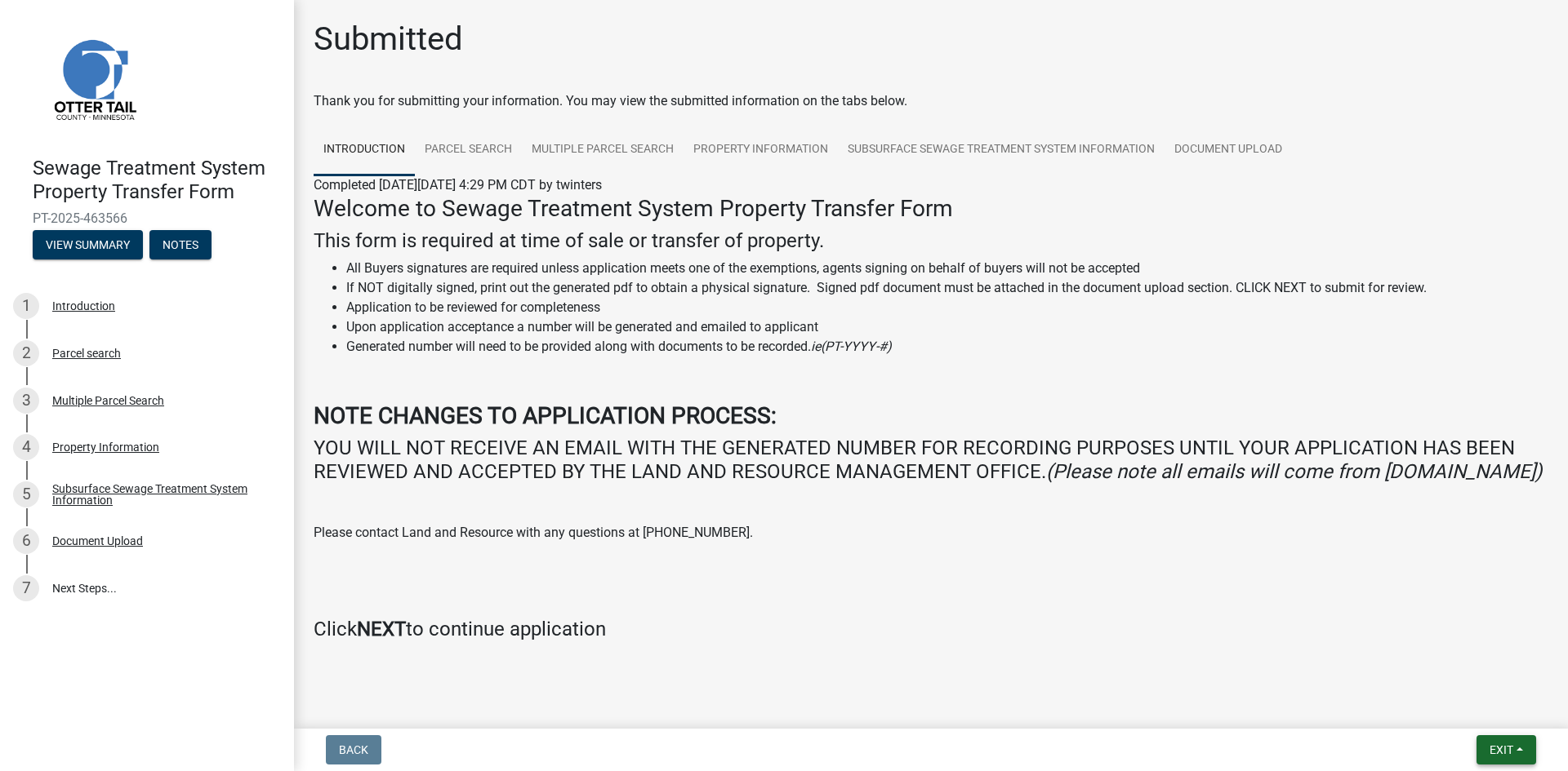
click at [1514, 749] on button "Exit" at bounding box center [1506, 750] width 59 height 30
click at [1450, 705] on button "Save & Exit" at bounding box center [1470, 707] width 131 height 39
